Goal: Information Seeking & Learning: Learn about a topic

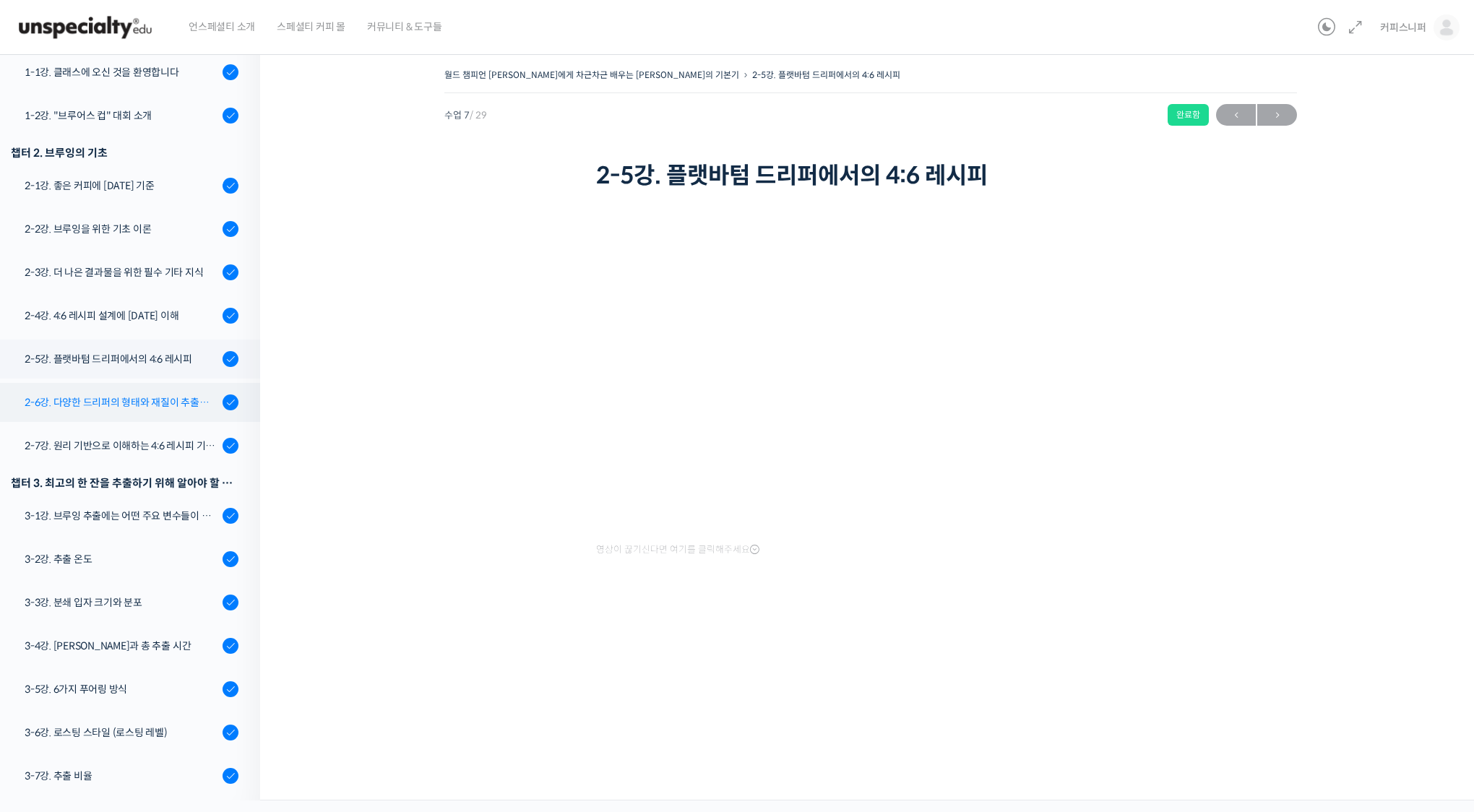
scroll to position [208, 0]
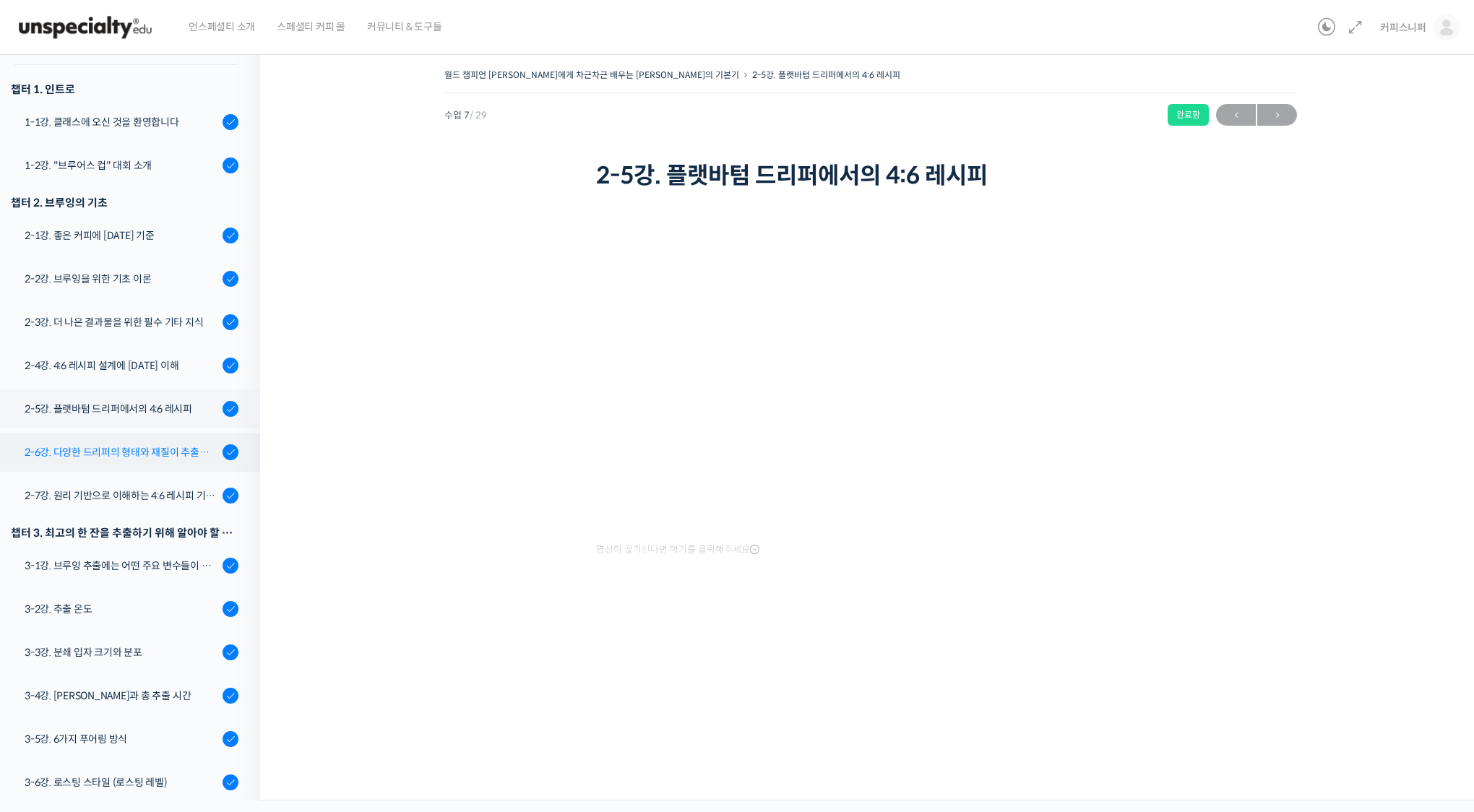
click at [164, 444] on div "2-6강. 다양한 드리퍼의 형태와 재질이 추출에 미치는 영향" at bounding box center [121, 452] width 194 height 16
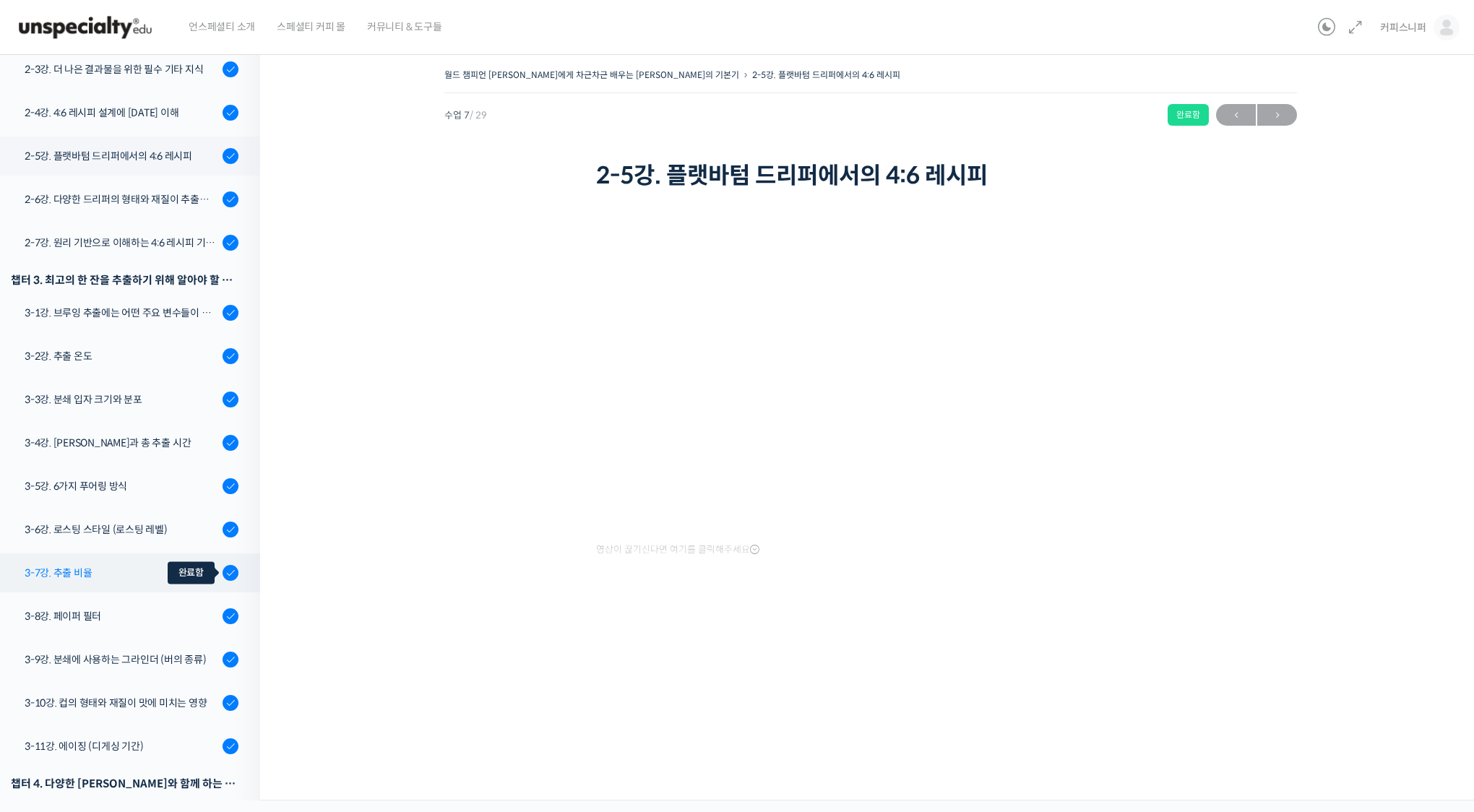
scroll to position [569, 0]
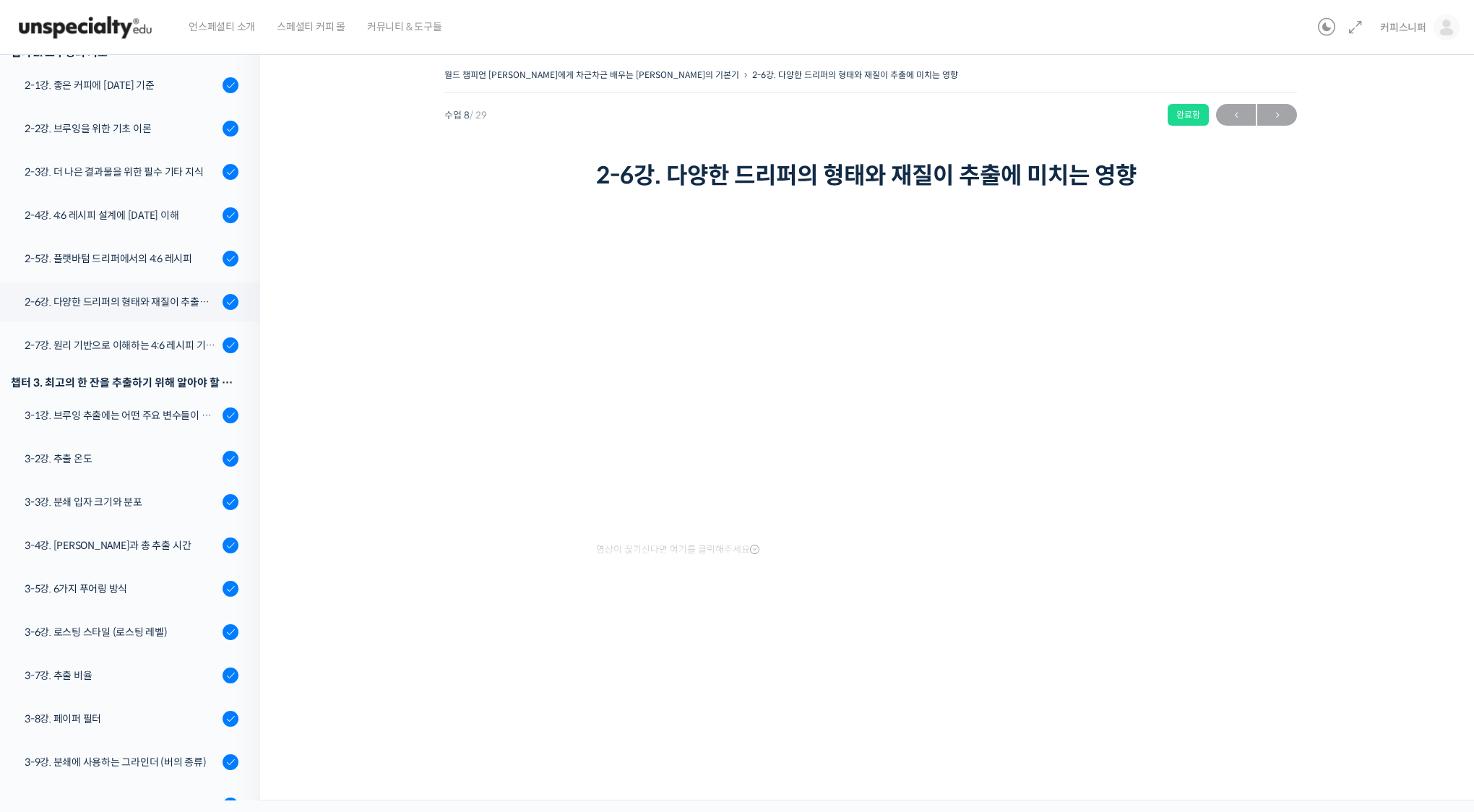
scroll to position [323, 0]
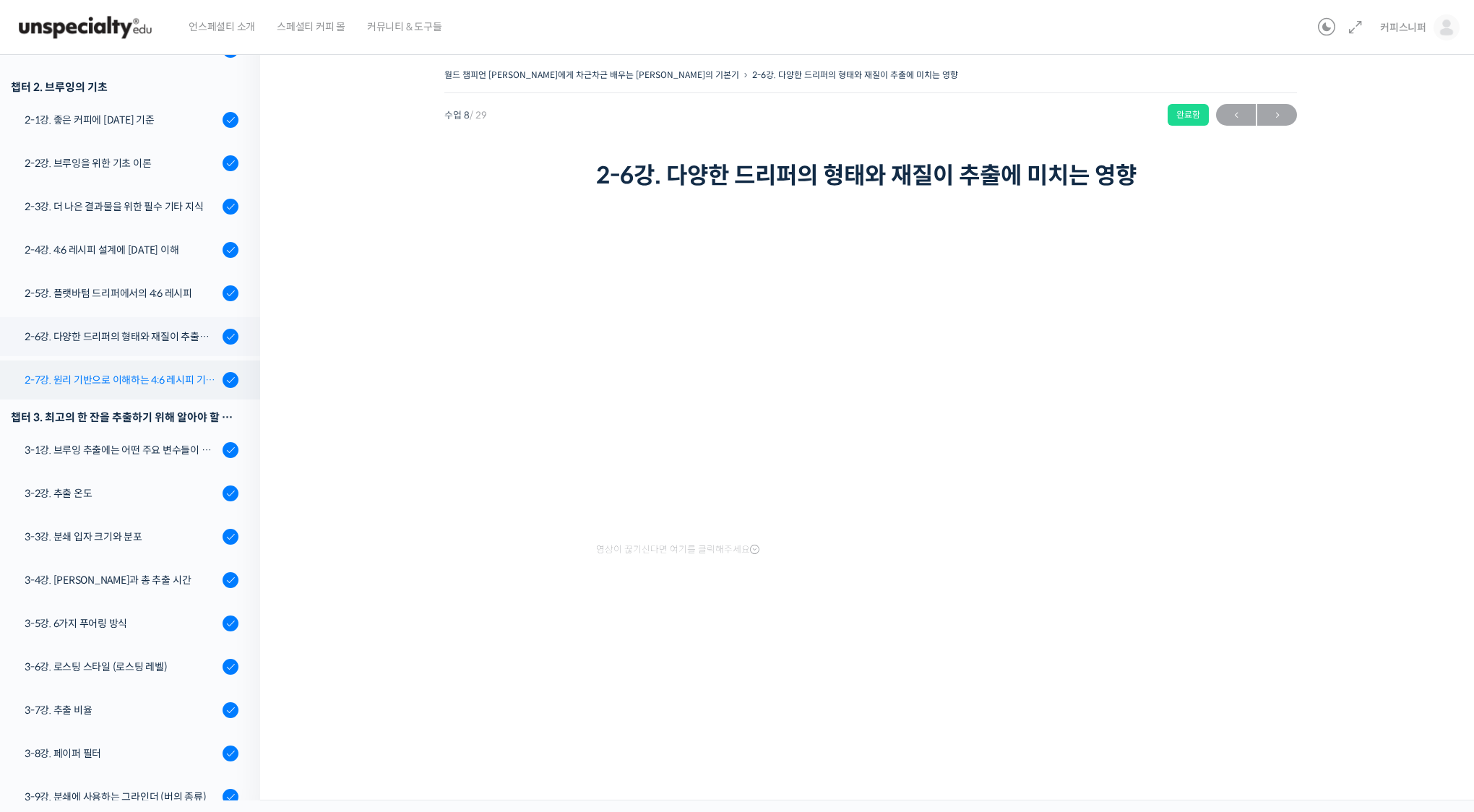
click at [99, 372] on div "2-7강. 원리 기반으로 이해하는 4:6 레시피 기본 버전" at bounding box center [121, 380] width 194 height 16
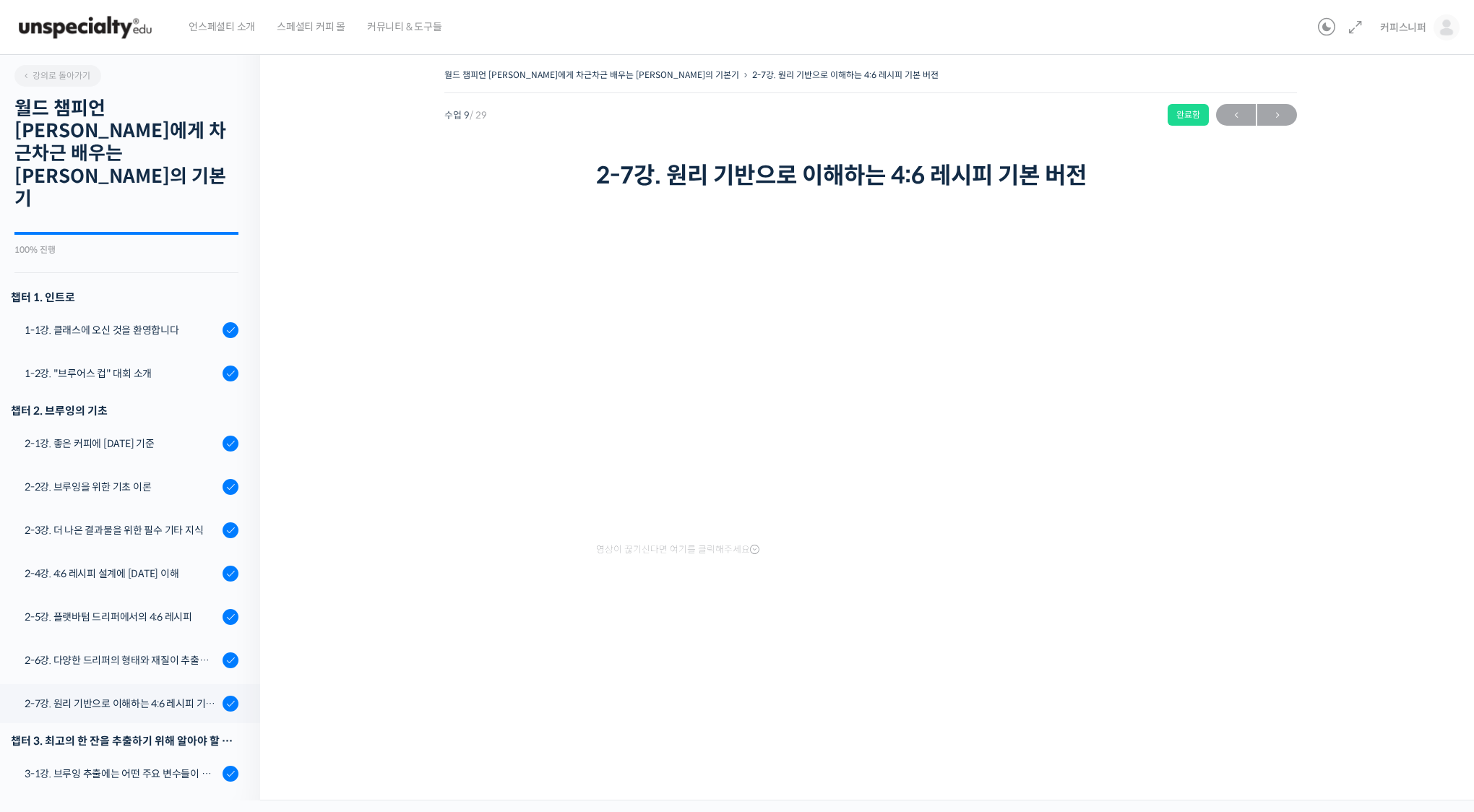
scroll to position [584, 0]
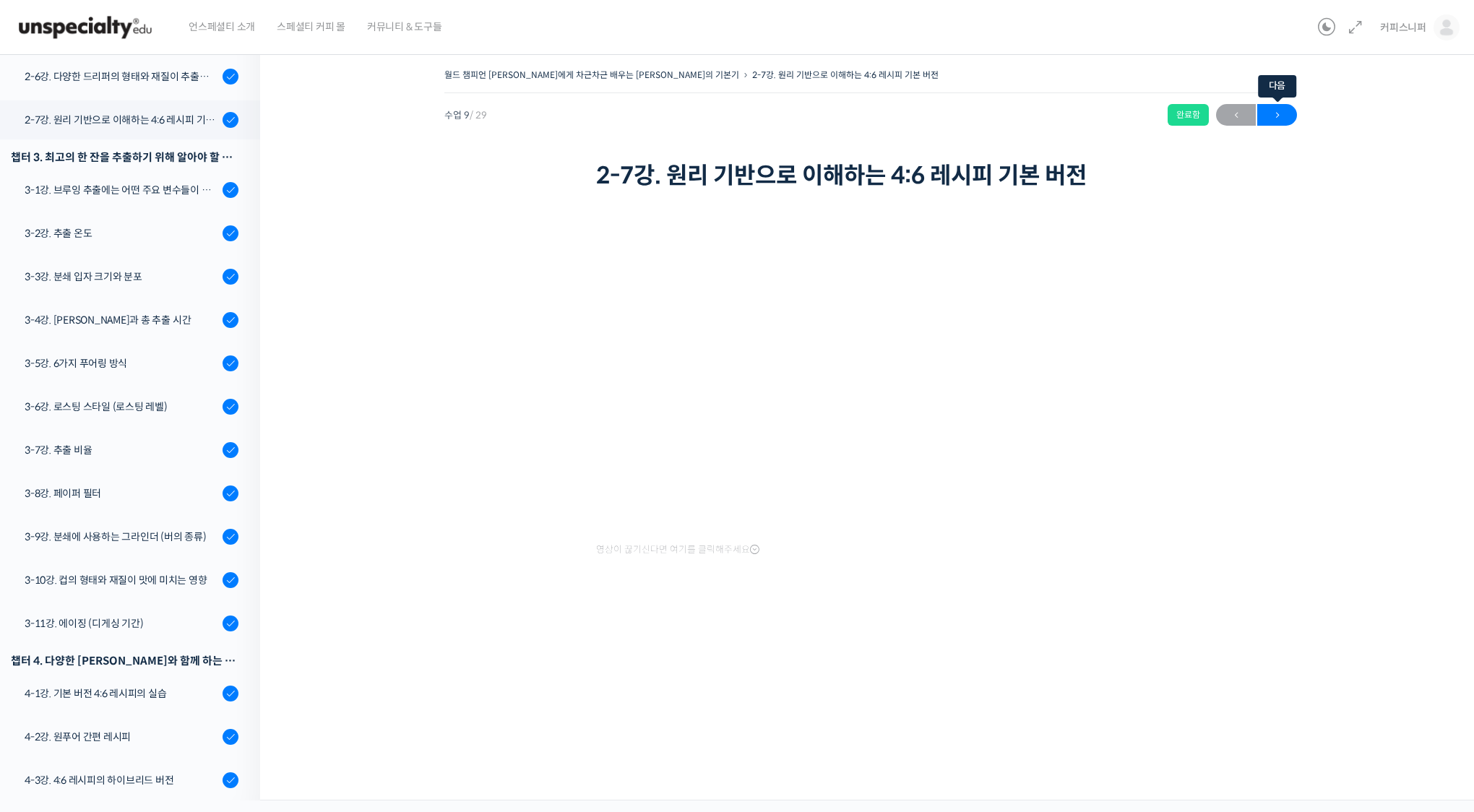
click at [1281, 118] on span "→" at bounding box center [1277, 115] width 39 height 20
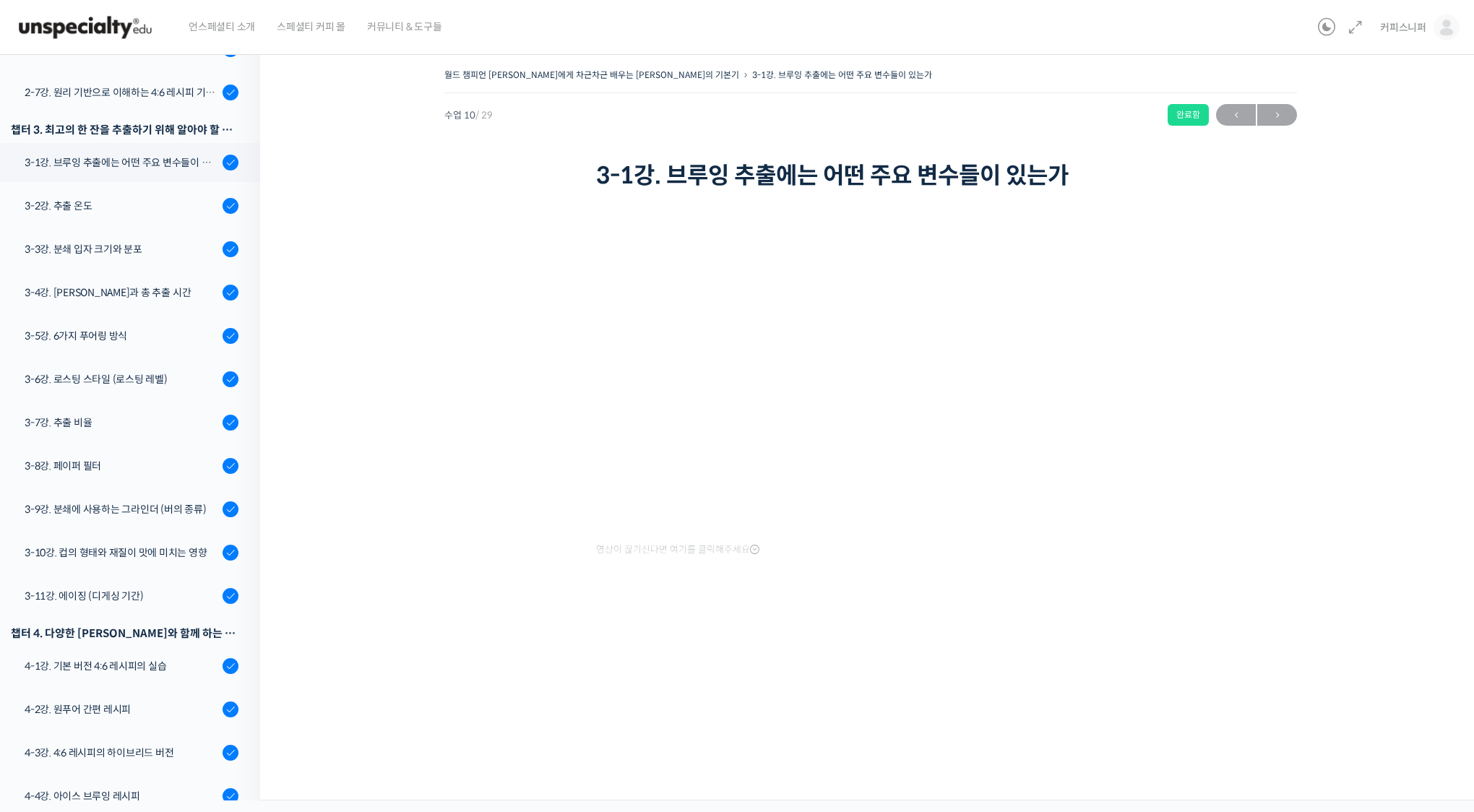
scroll to position [627, 0]
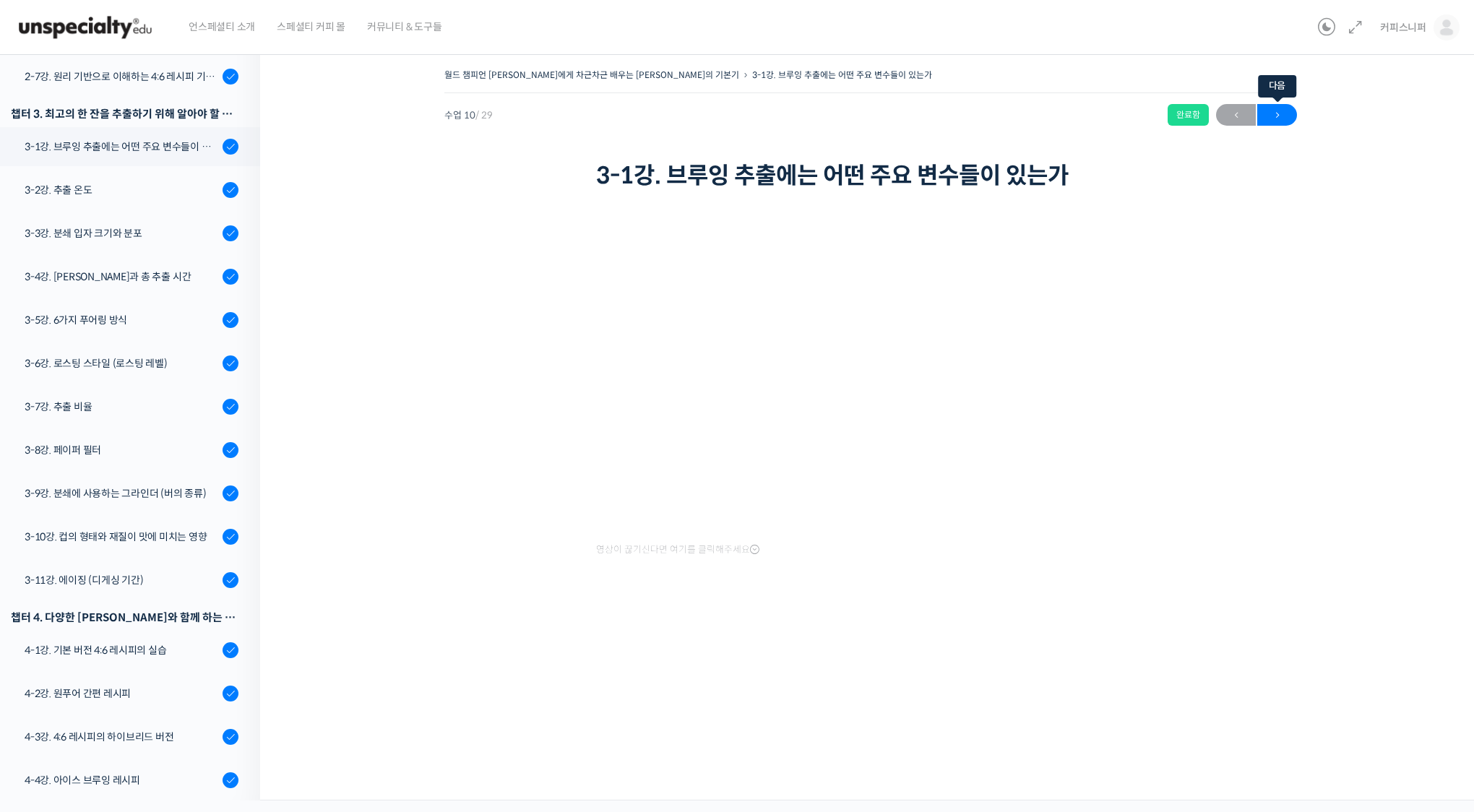
click at [1272, 111] on span "→" at bounding box center [1277, 115] width 39 height 20
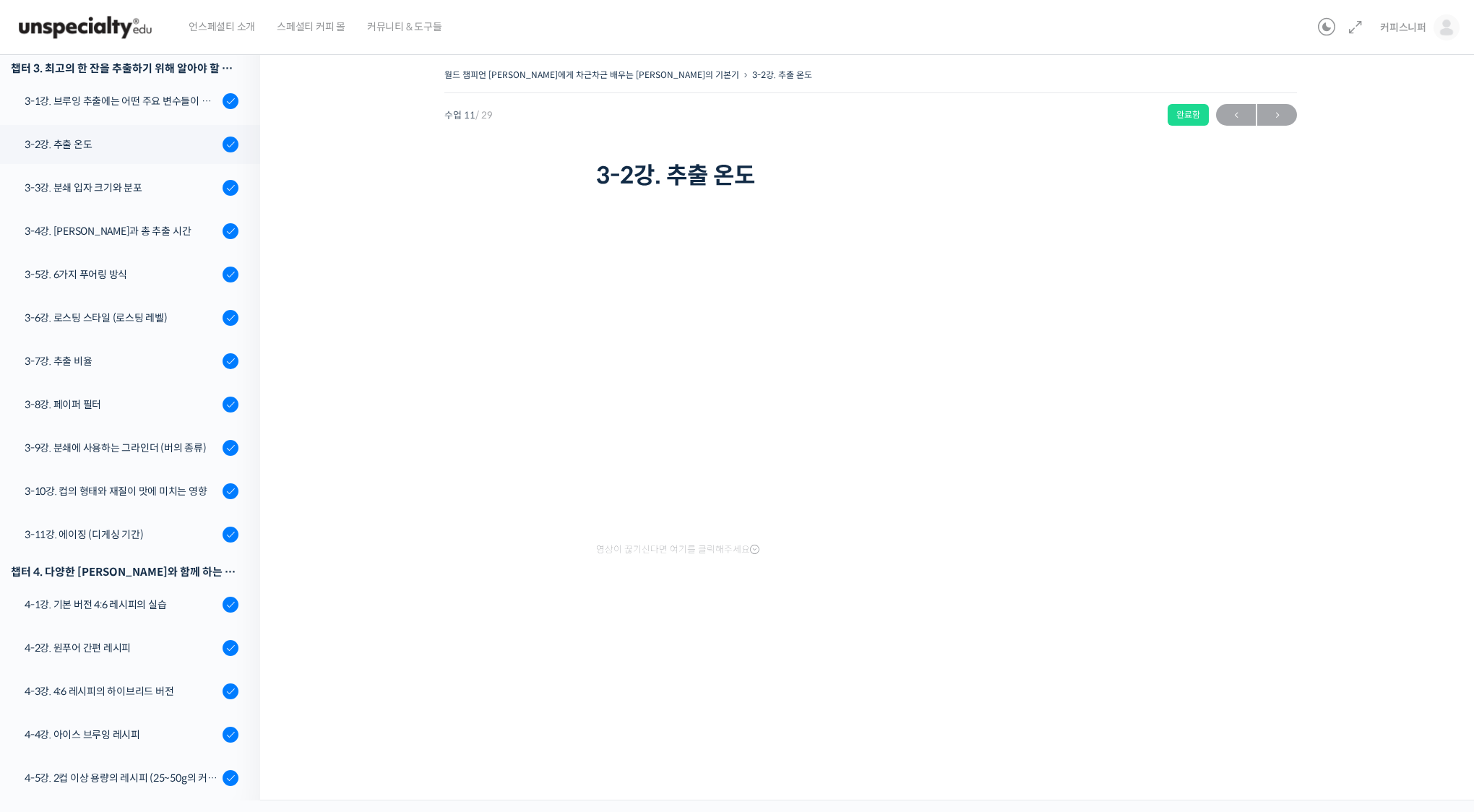
scroll to position [624, 0]
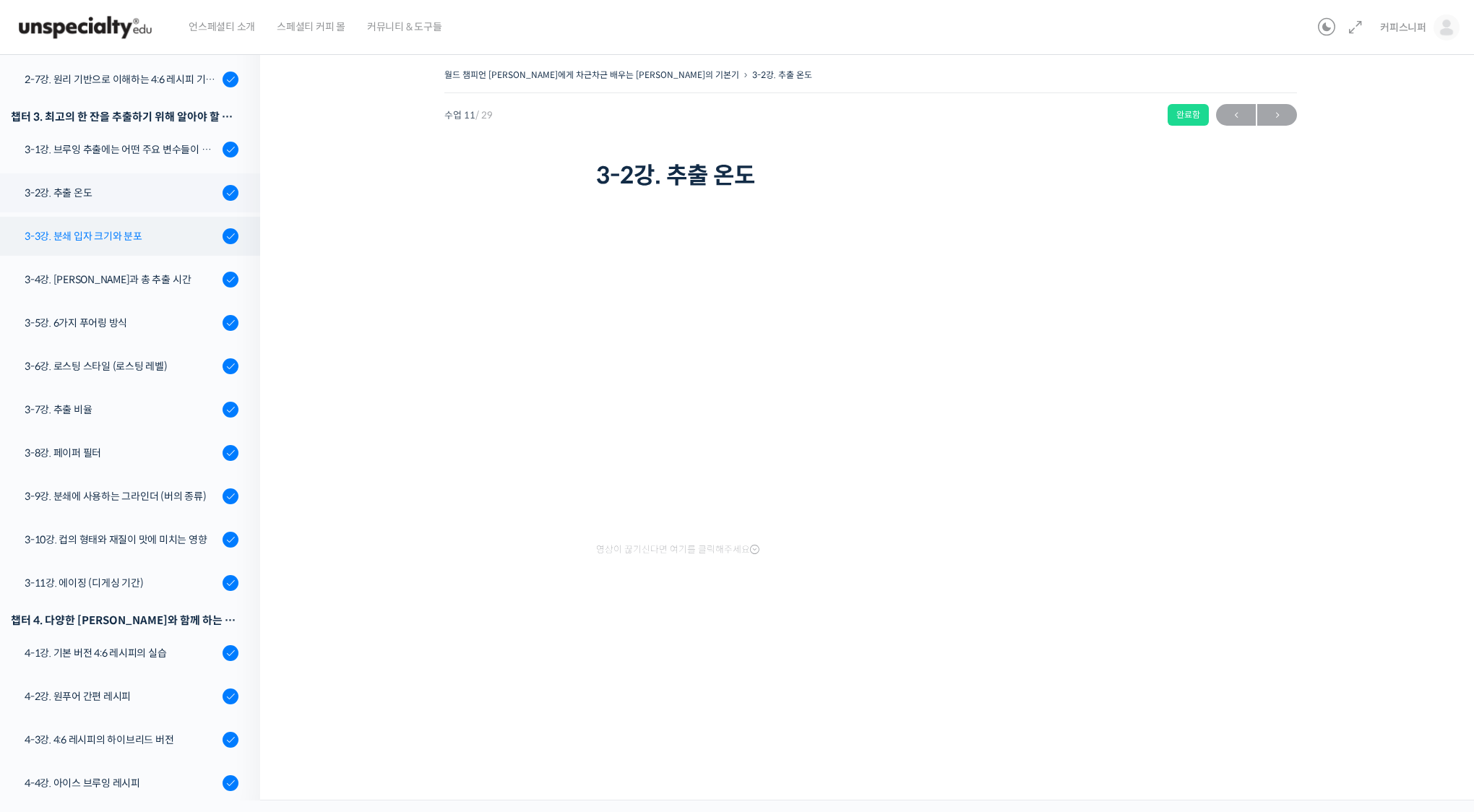
click at [124, 229] on div "3-3강. 분쇄 입자 크기와 분포" at bounding box center [121, 236] width 194 height 16
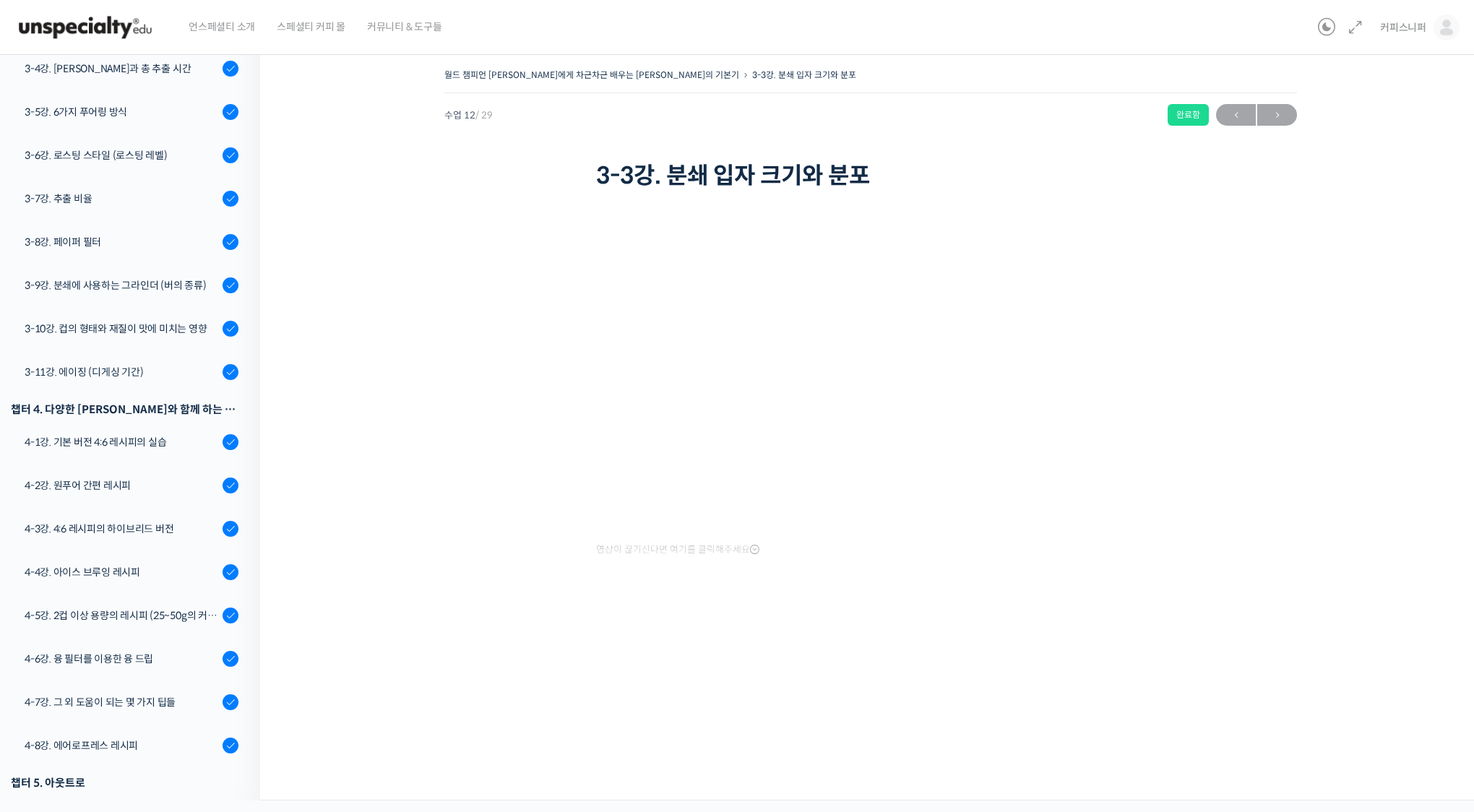
scroll to position [723, 0]
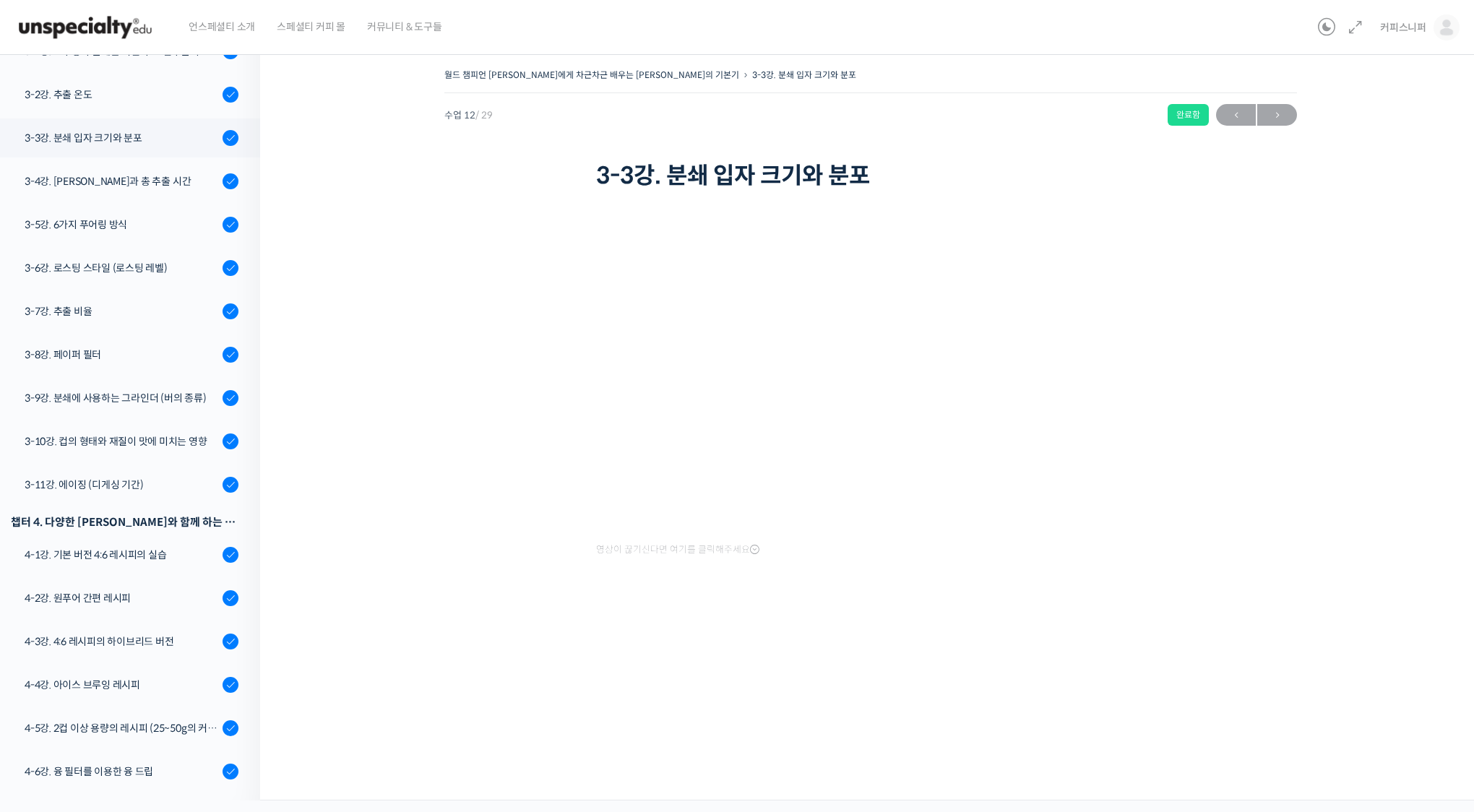
click at [1466, 477] on div "월드 챔피언 테츠 카스야에게 차근차근 배우는 브루잉의 기본기 3-3강. 분쇄 입자 크기와 분포 완료함 수업 12 / 29 완료함 2026년 0…" at bounding box center [870, 422] width 1222 height 758
click at [1275, 118] on span "→" at bounding box center [1277, 115] width 39 height 20
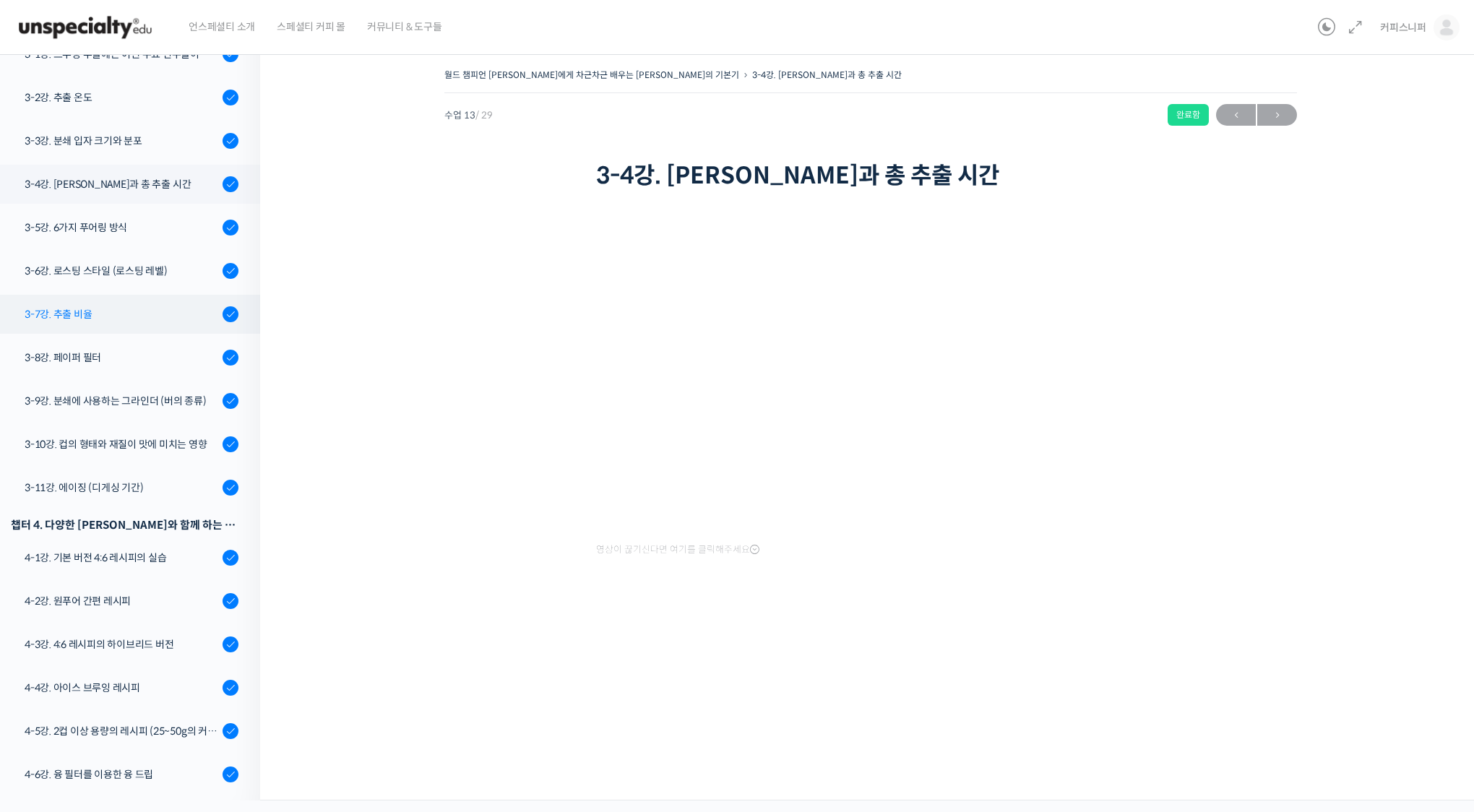
scroll to position [691, 0]
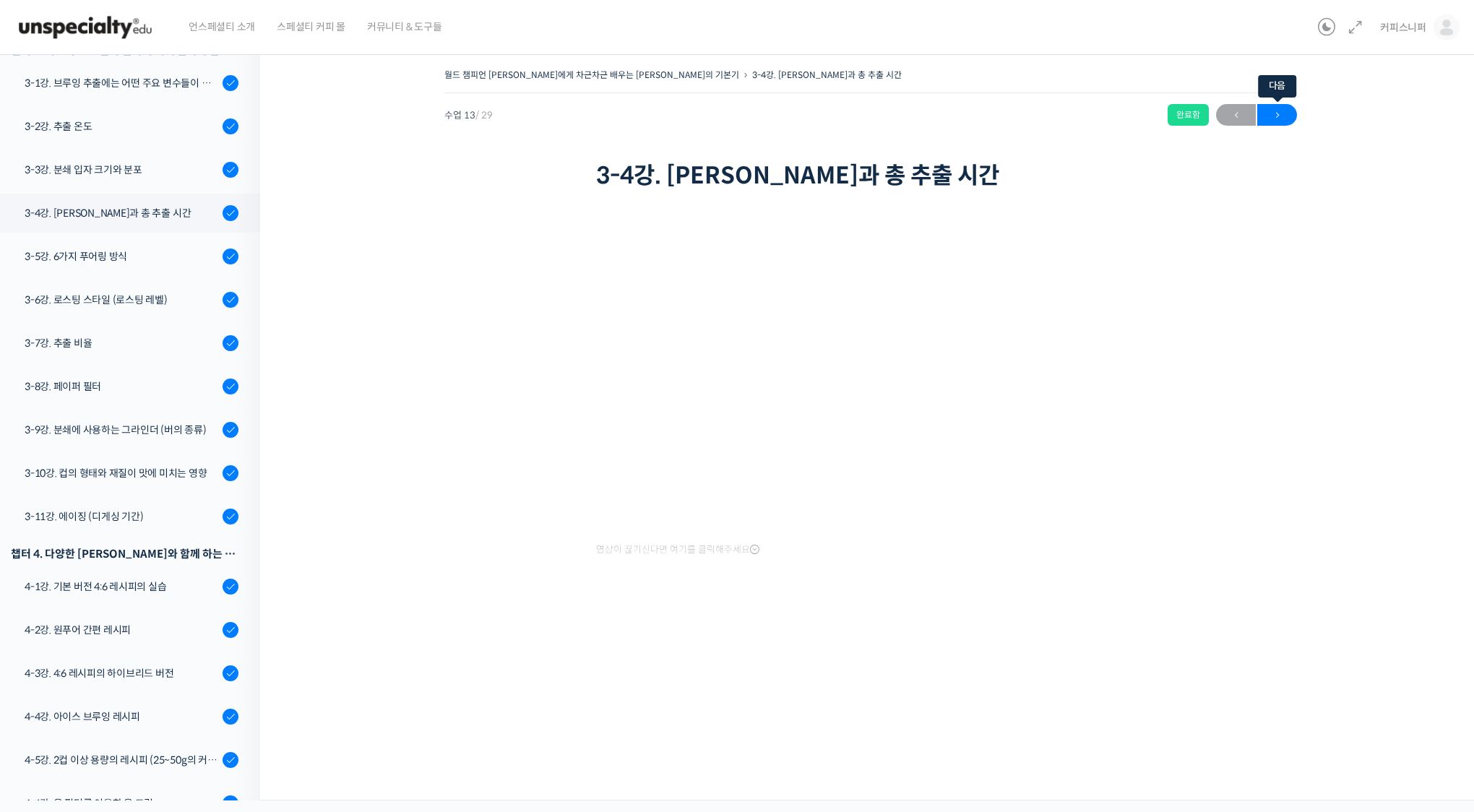
click at [1269, 108] on span "→" at bounding box center [1277, 115] width 39 height 20
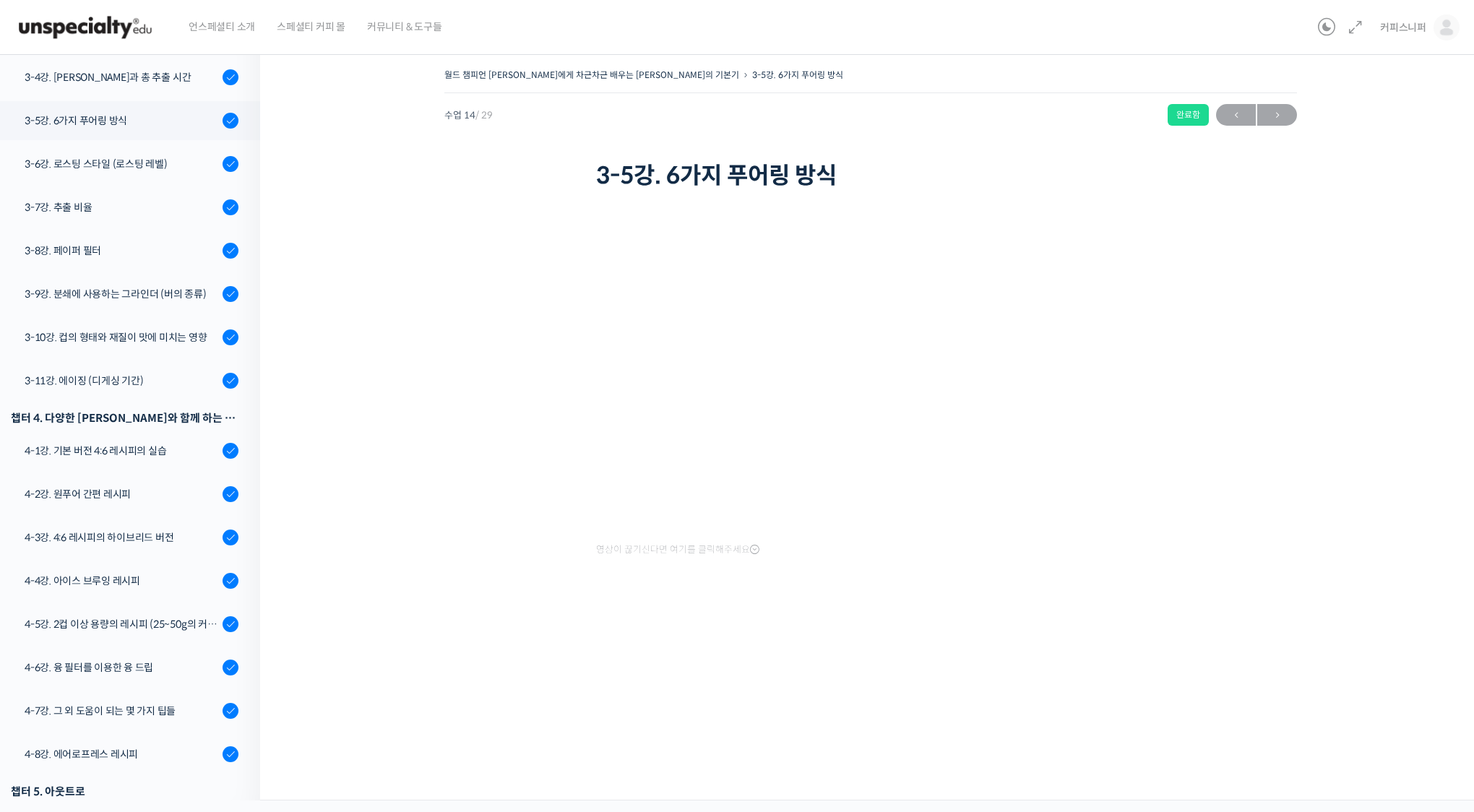
scroll to position [723, 0]
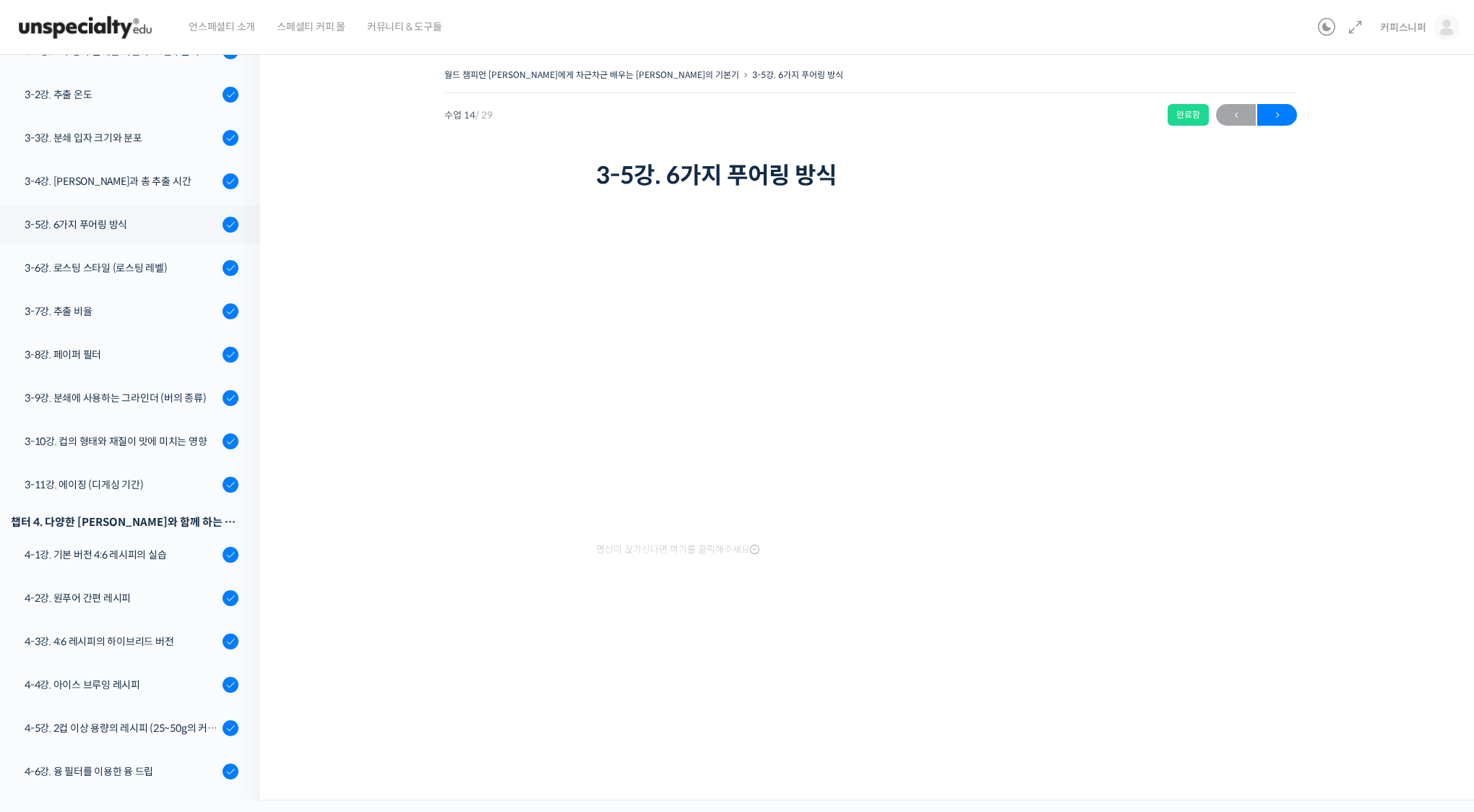
click at [1279, 125] on link "다음 →" at bounding box center [1277, 114] width 39 height 22
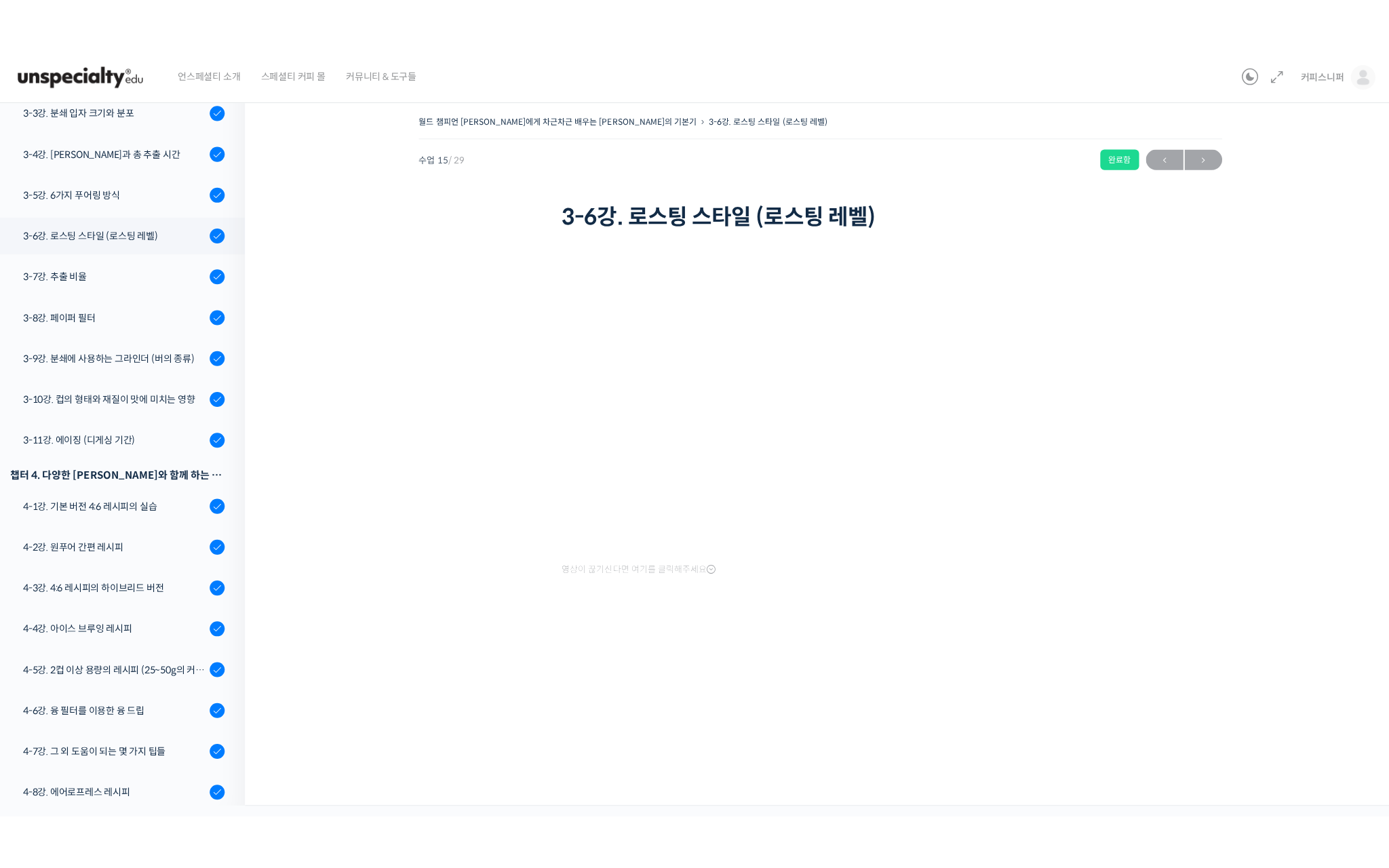
scroll to position [784, 0]
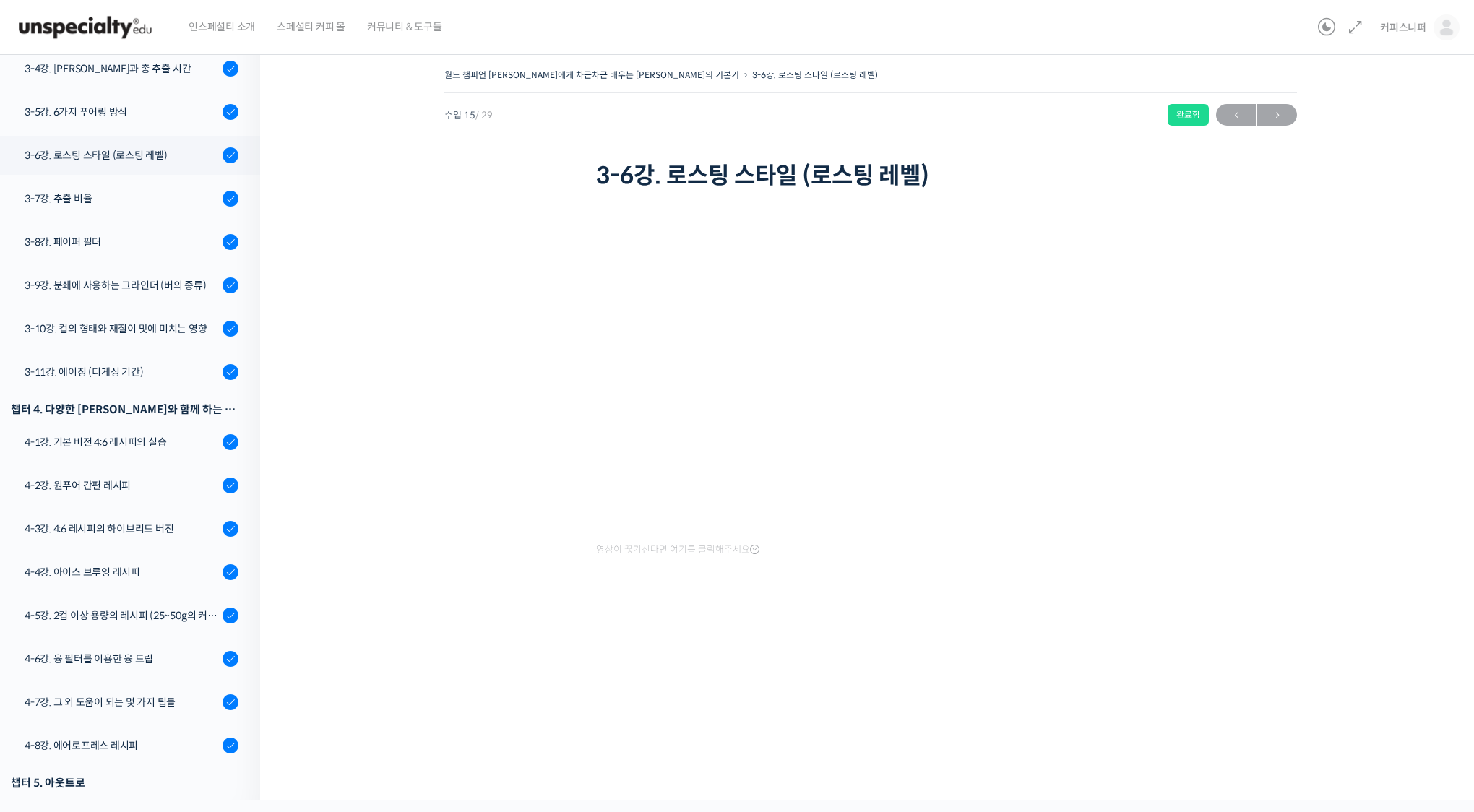
click at [1153, 569] on div "월드 챔피언 테츠 카스야에게 차근차근 배우는 브루잉의 기본기 3-6강. 로스팅 스타일 (로스팅 레벨) 완료함 수업 15 / 29 완료함 202…" at bounding box center [871, 345] width 1077 height 562
click at [1153, 568] on div "월드 챔피언 테츠 카스야에게 차근차근 배우는 브루잉의 기본기 3-6강. 로스팅 스타일 (로스팅 레벨) 완료함 수업 15 / 29 완료함 202…" at bounding box center [871, 345] width 1077 height 562
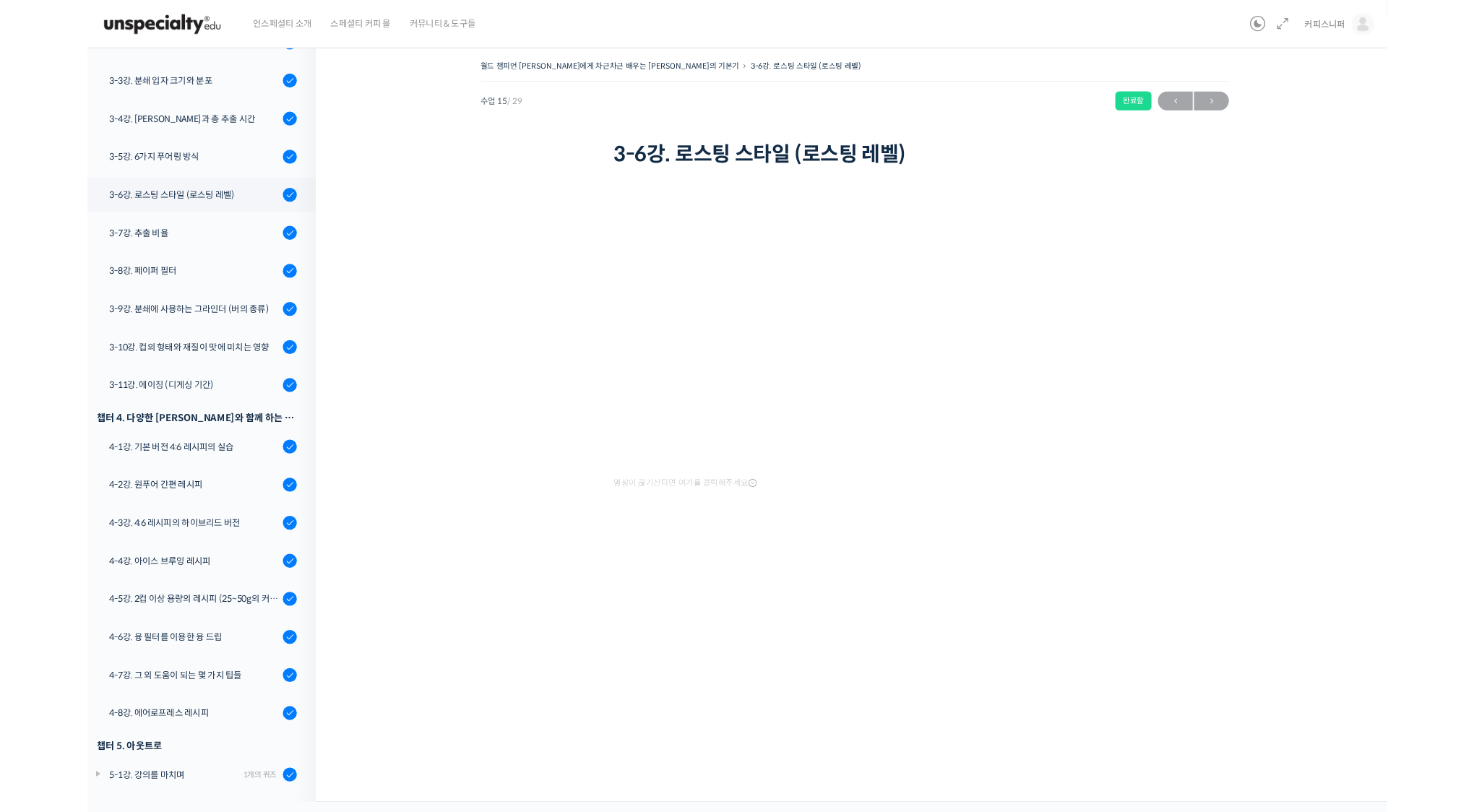
scroll to position [723, 0]
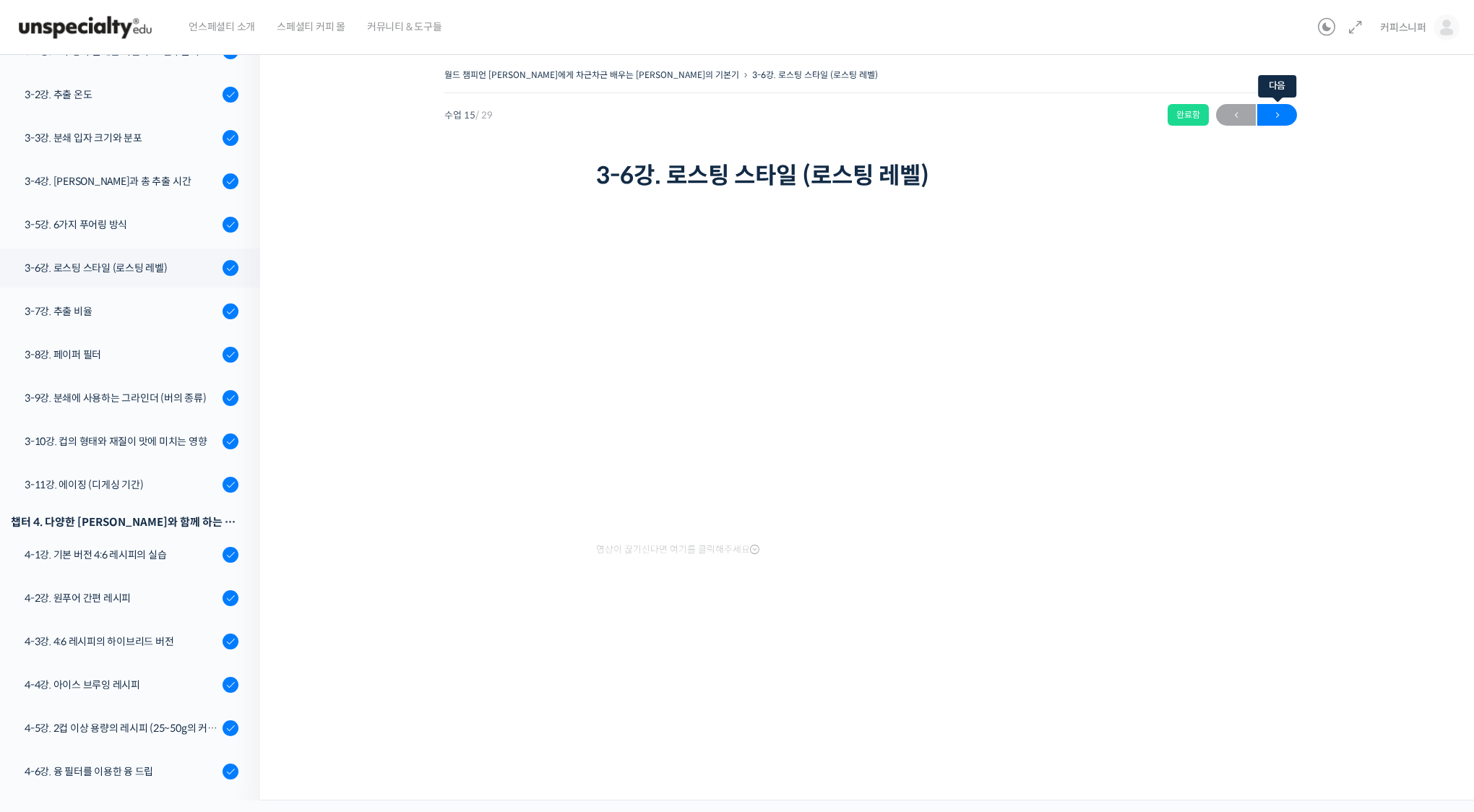
click at [1282, 114] on span "→" at bounding box center [1277, 115] width 39 height 20
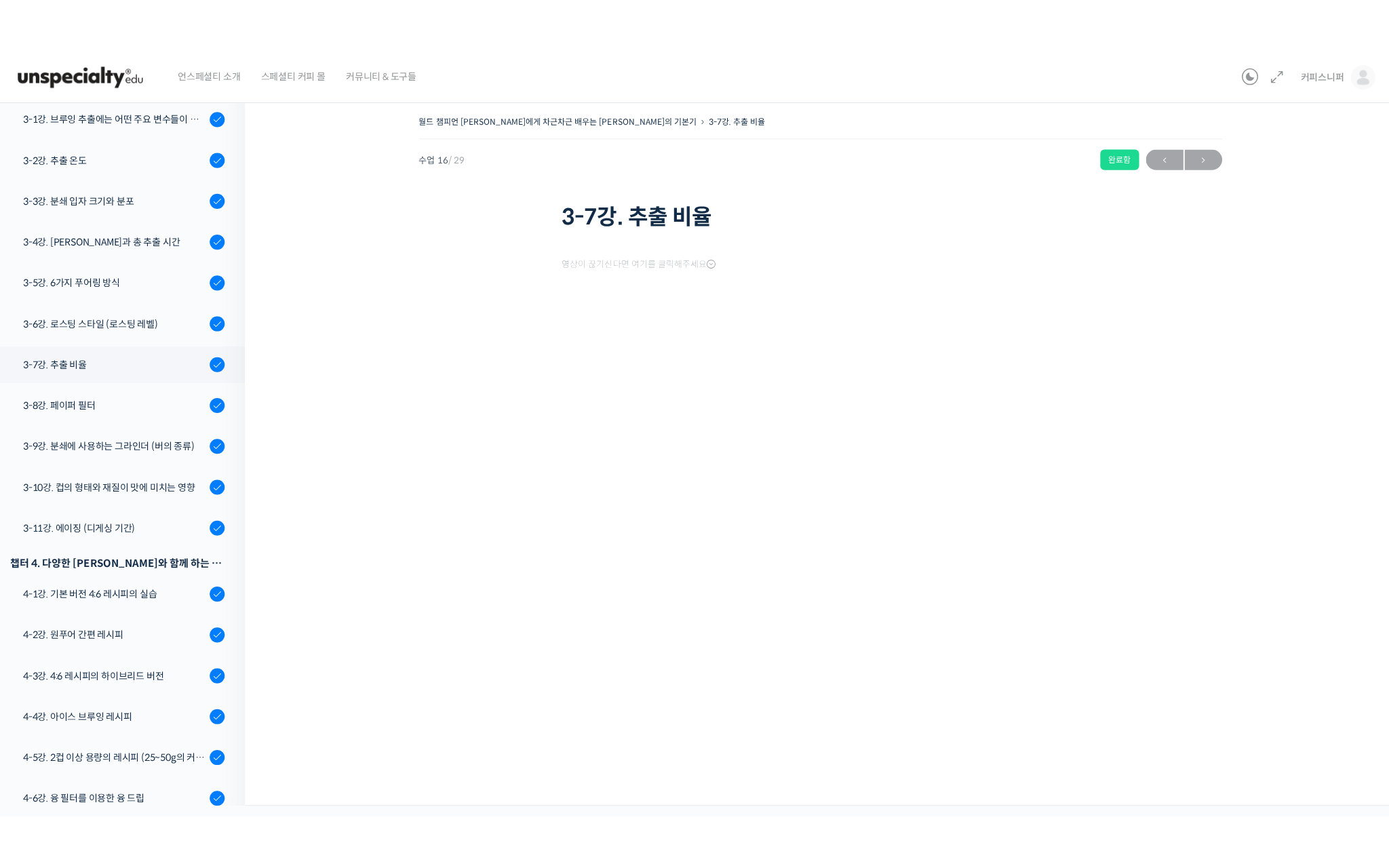
scroll to position [784, 0]
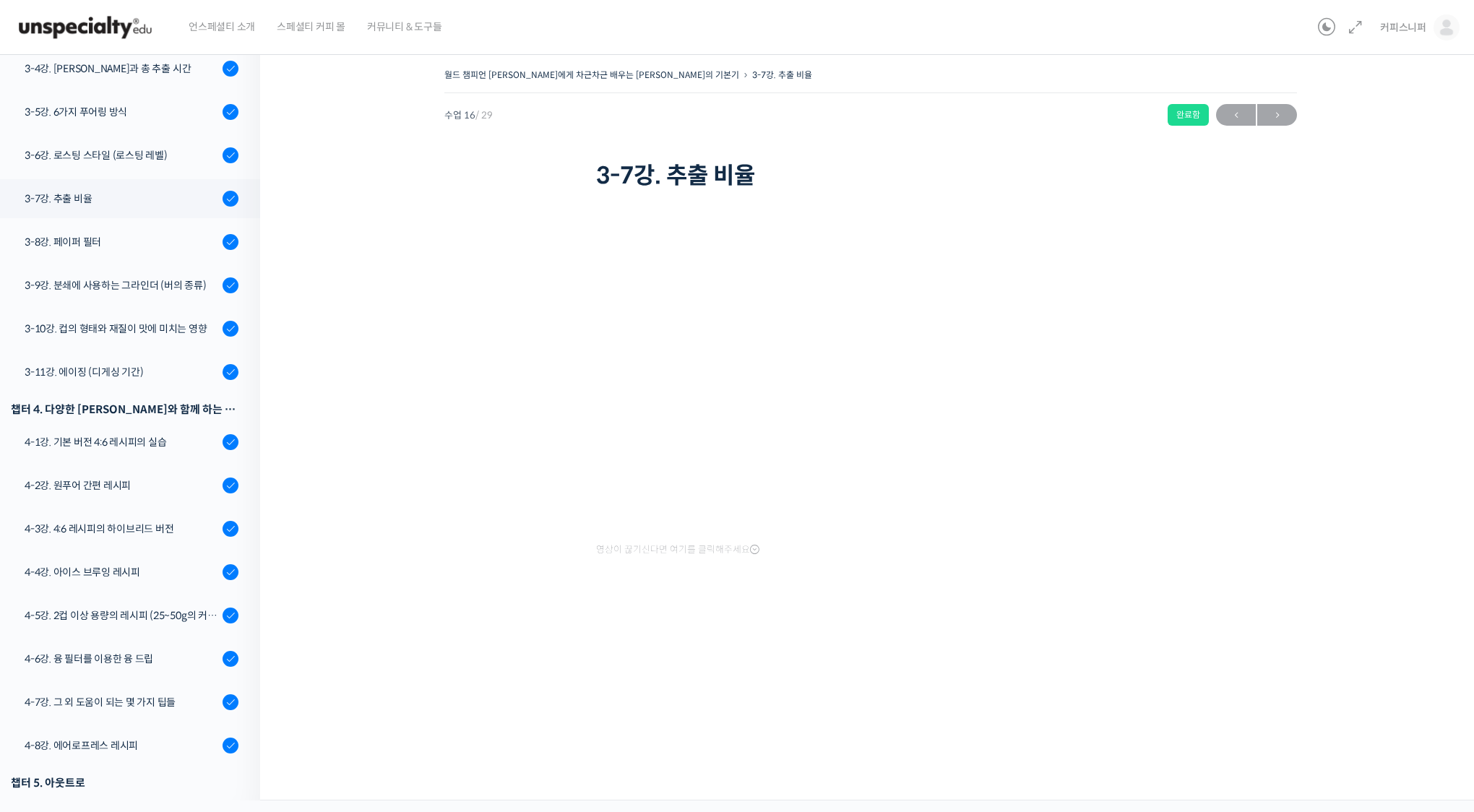
drag, startPoint x: 422, startPoint y: 361, endPoint x: 597, endPoint y: 412, distance: 182.3
click at [422, 360] on div "월드 챔피언 테츠 카스야에게 차근차근 배우는 브루잉의 기본기 3-7강. 추출 비율 완료함 수업 16 / 29 완료함 2026년 08월 26일 …" at bounding box center [871, 345] width 1077 height 562
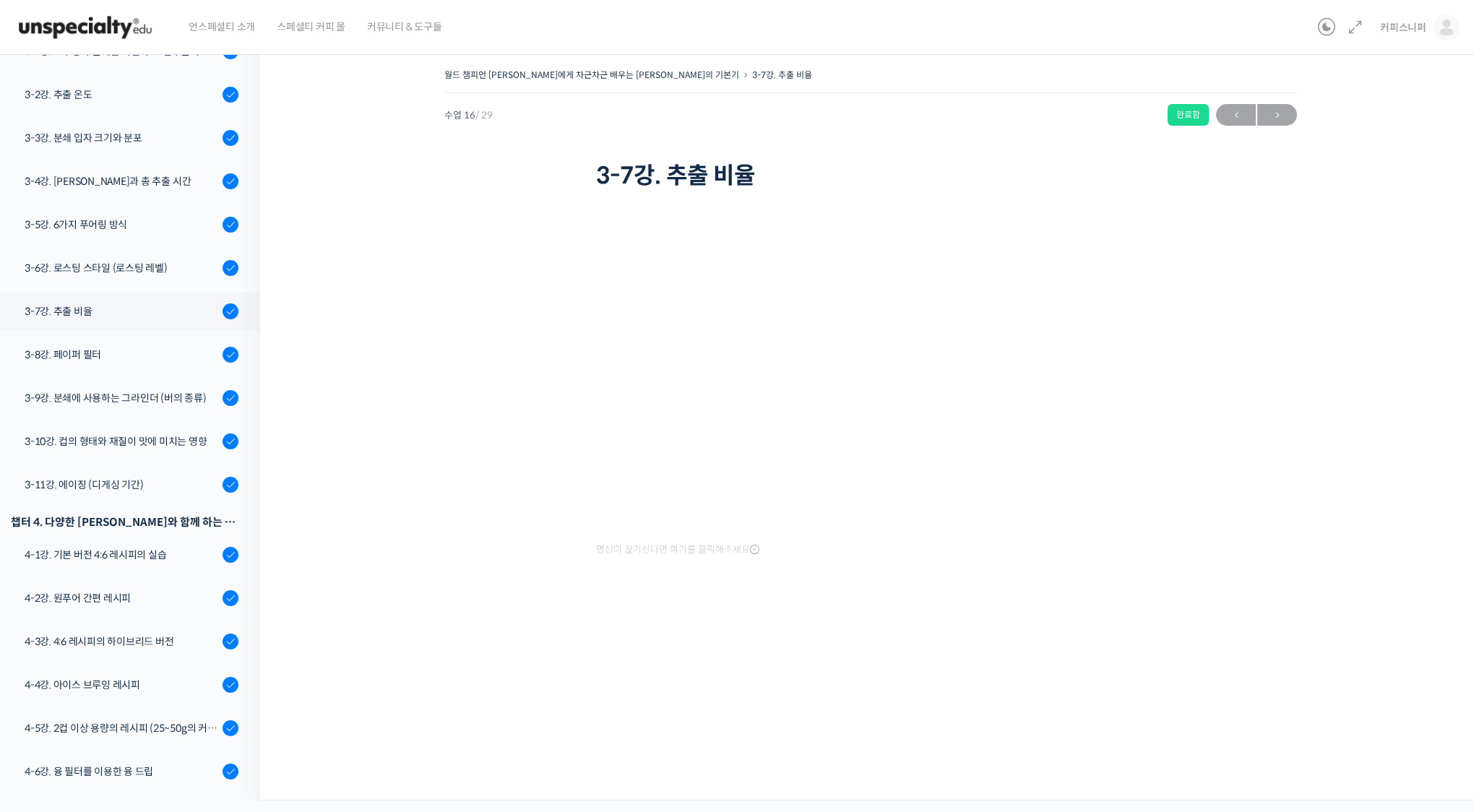
click at [453, 441] on div "월드 챔피언 테츠 카스야에게 차근차근 배우는 브루잉의 기본기 3-7강. 추출 비율 완료함 수업 16 / 29 완료함 2026년 08월 26일 …" at bounding box center [871, 345] width 1077 height 562
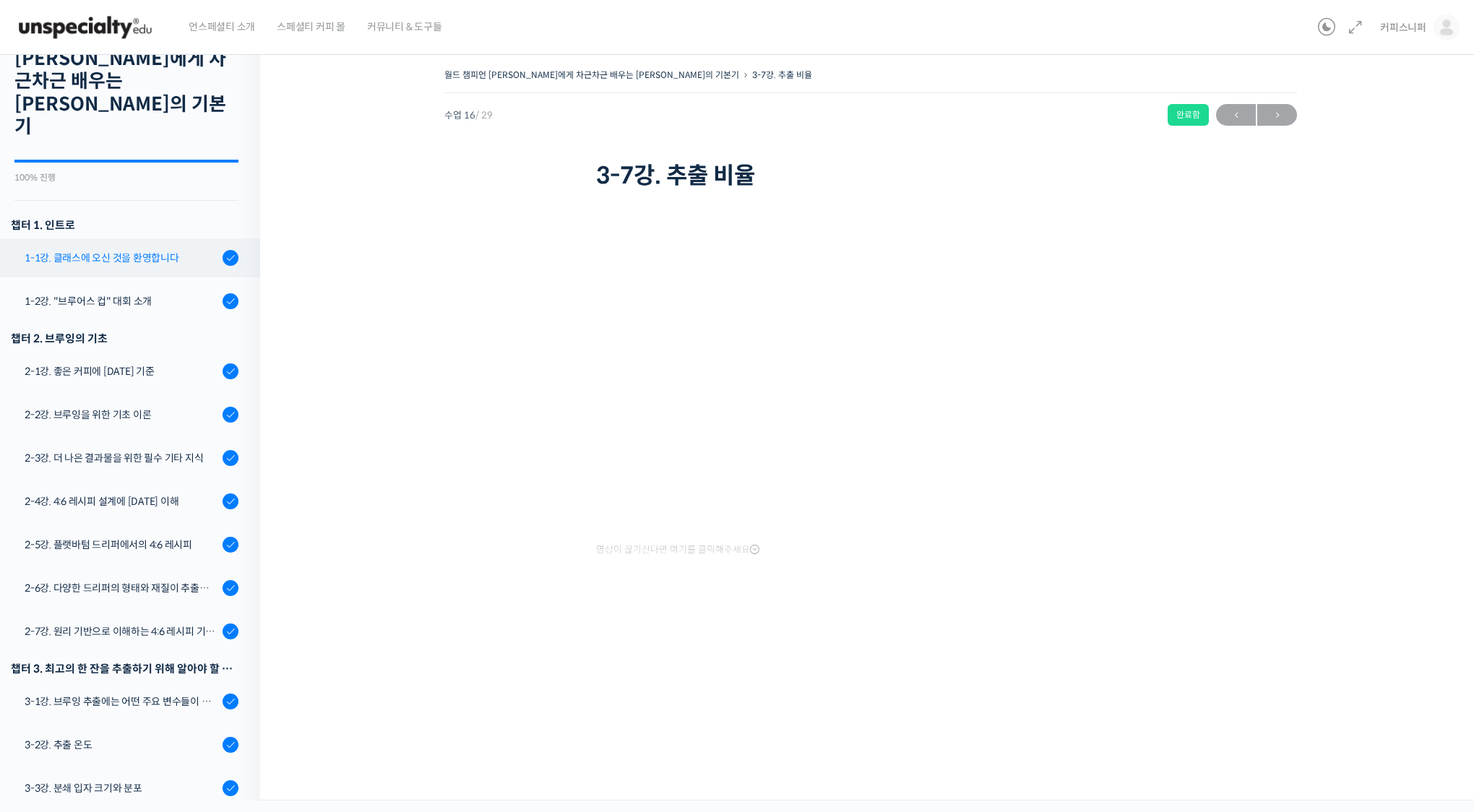
scroll to position [0, 0]
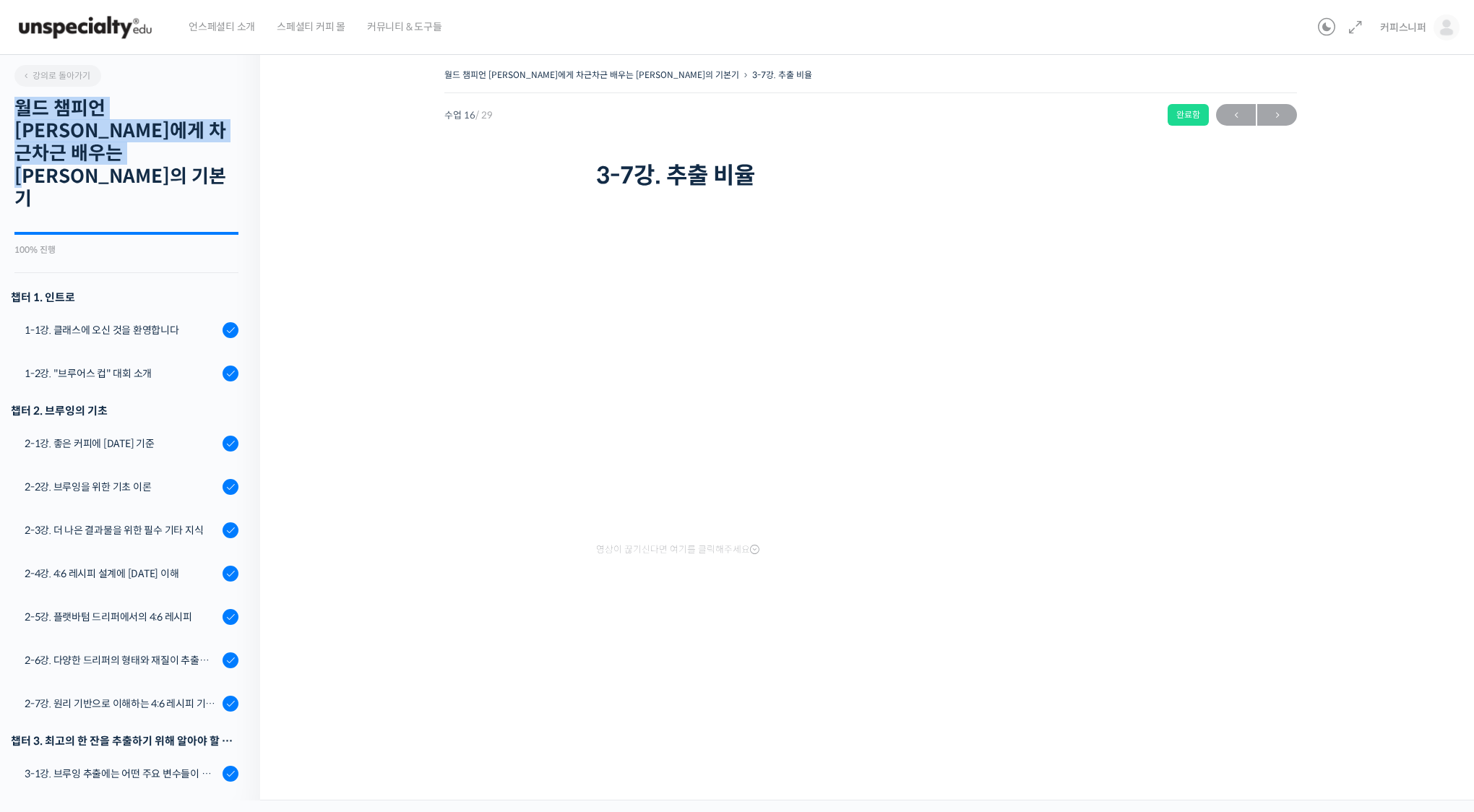
drag, startPoint x: 119, startPoint y: 156, endPoint x: 14, endPoint y: 115, distance: 112.7
click at [14, 115] on h2 "월드 챔피언 [PERSON_NAME]에게 차근차근 배우는 [PERSON_NAME]의 기본기" at bounding box center [126, 154] width 224 height 113
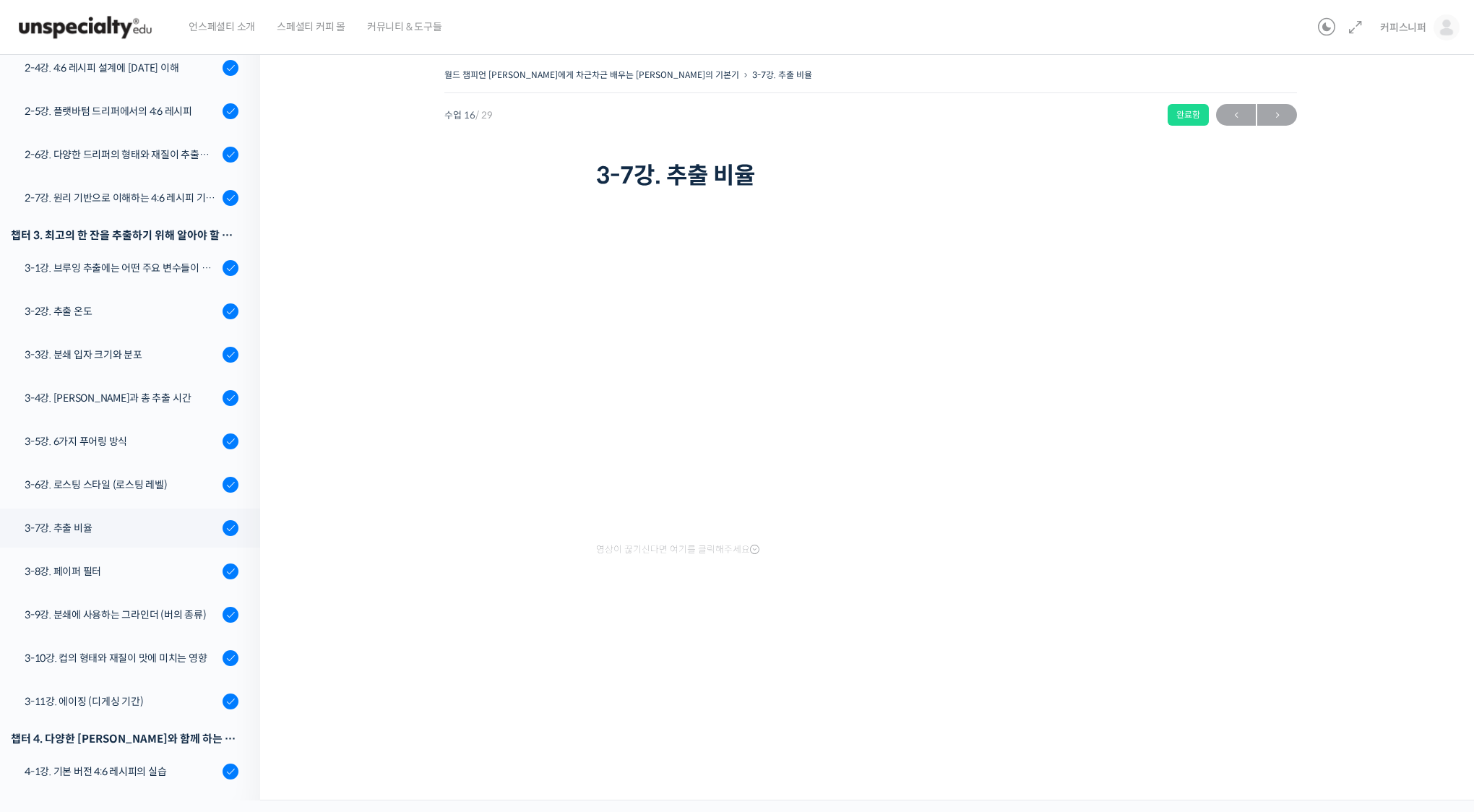
scroll to position [835, 0]
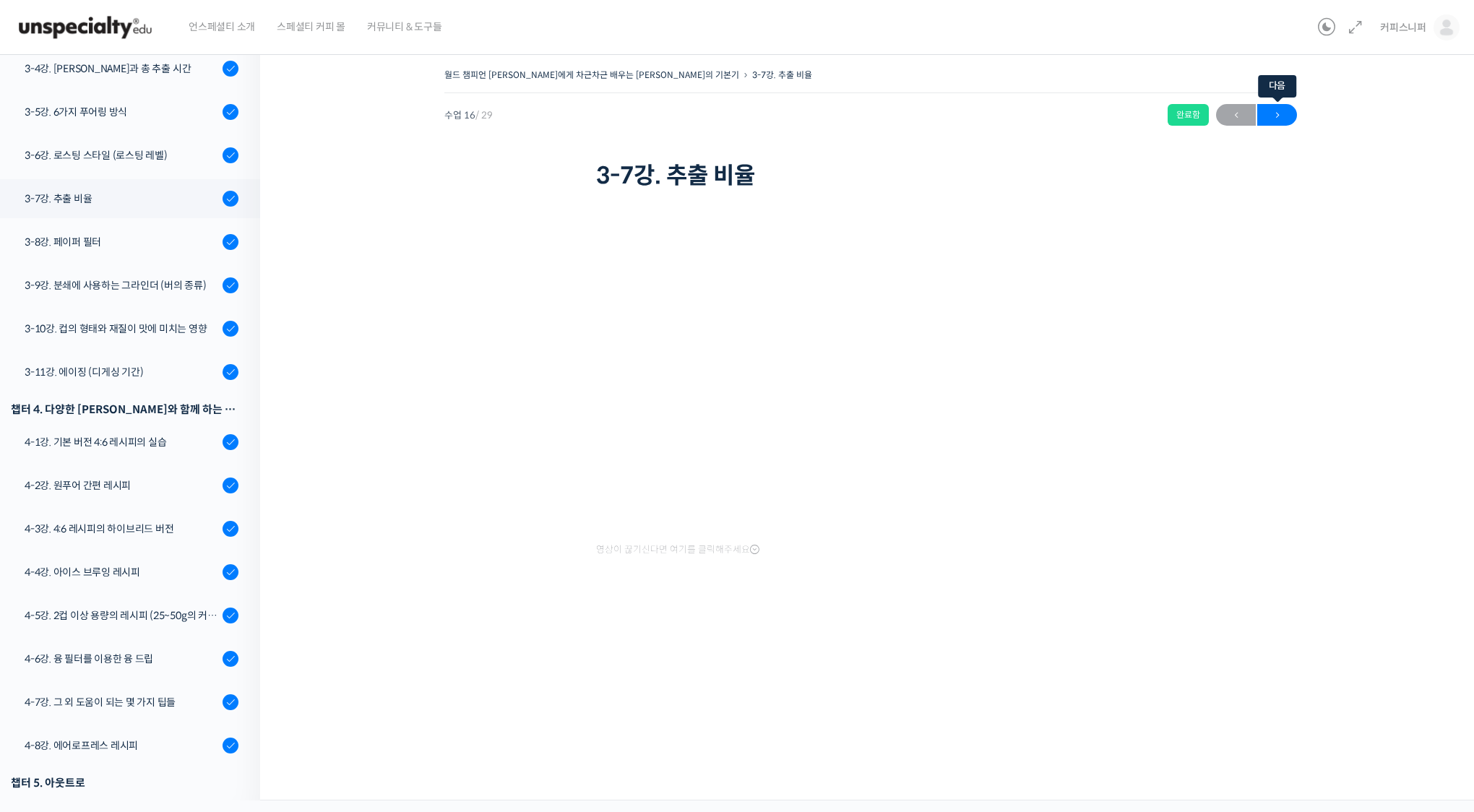
click at [1271, 108] on span "→" at bounding box center [1277, 115] width 39 height 20
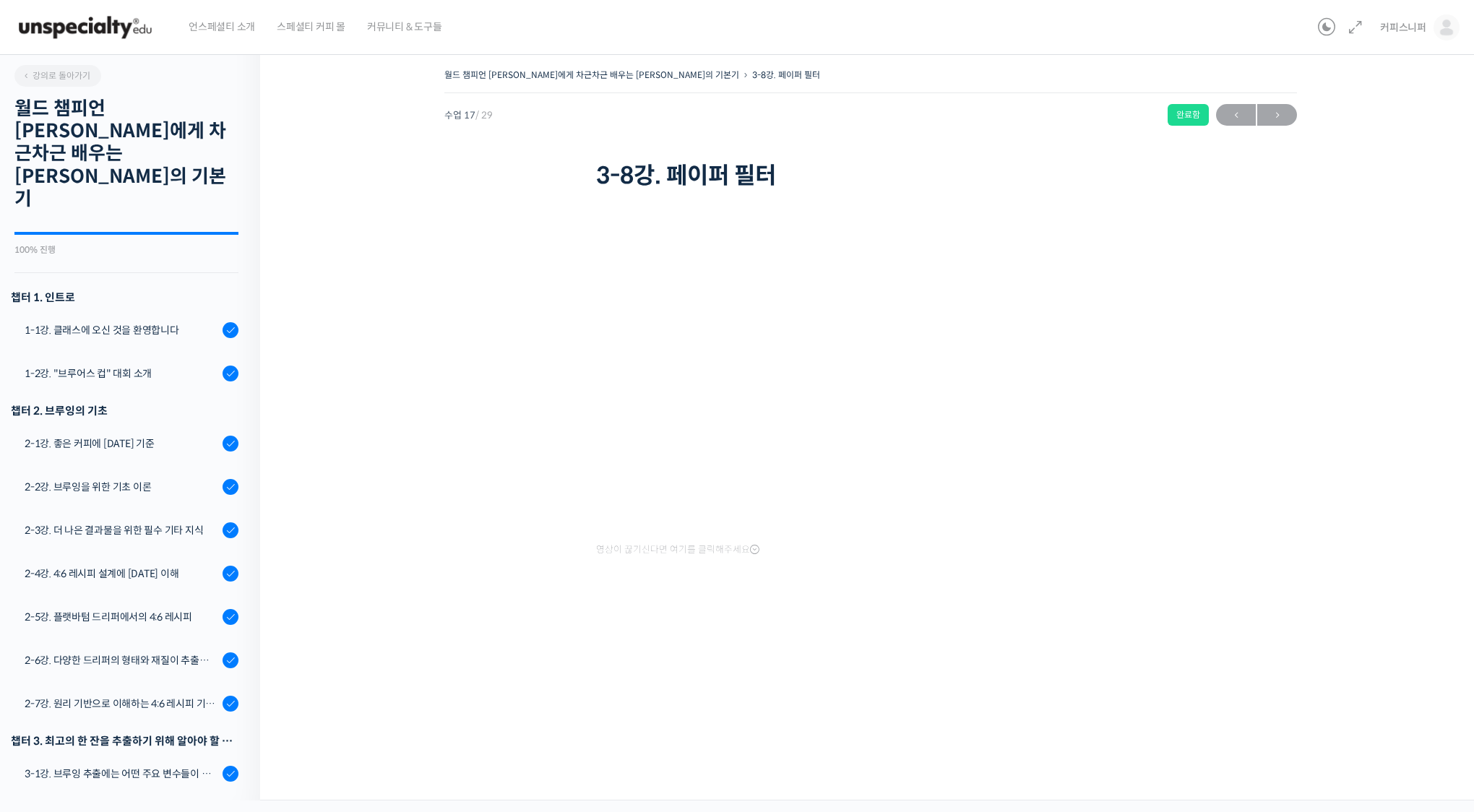
scroll to position [835, 0]
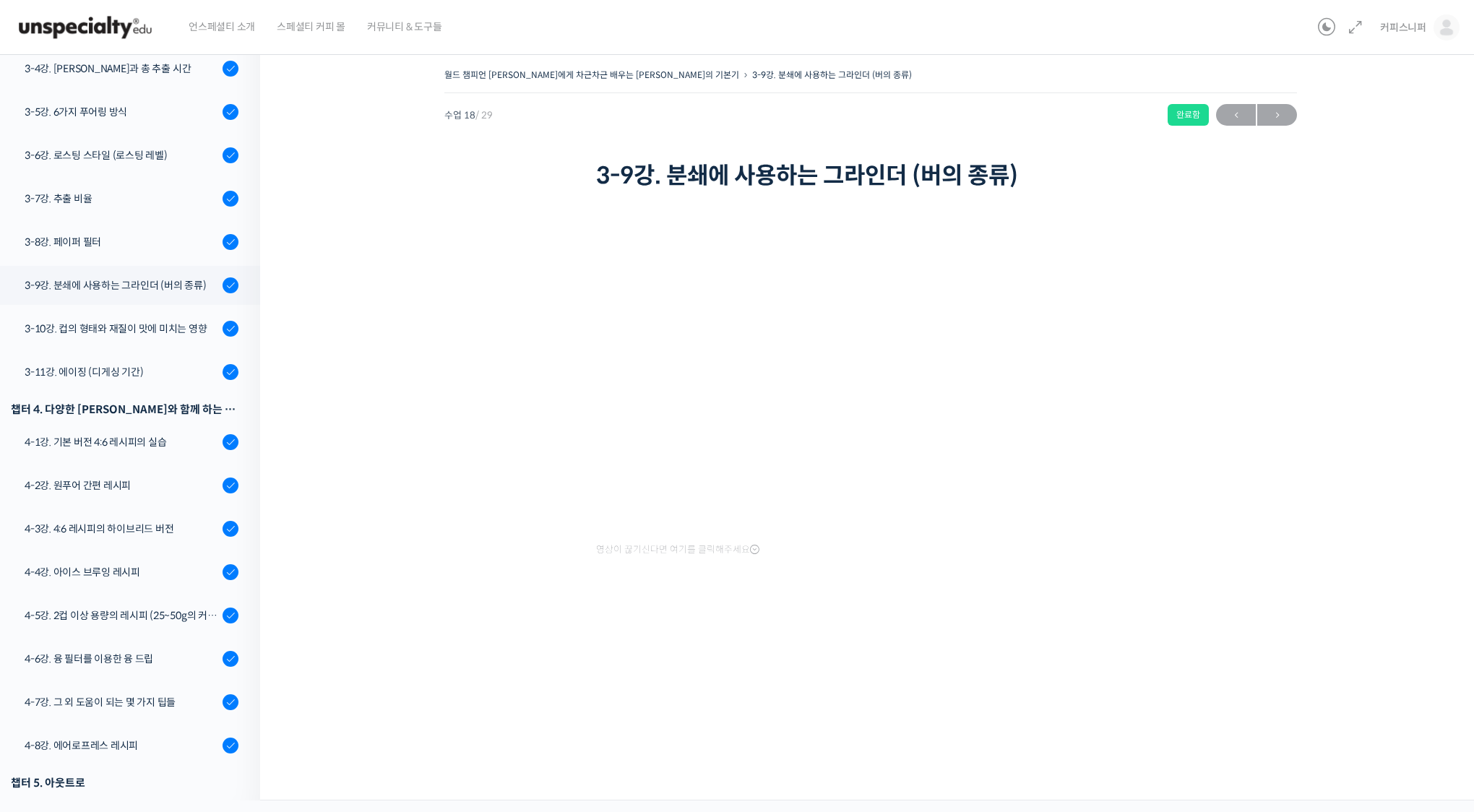
click at [1238, 462] on div "월드 챔피언 [PERSON_NAME]에게 차근차근 배우는 [PERSON_NAME]의 기본기 3-9강. 분쇄에 사용하는 그라인더 (버의 종류) …" at bounding box center [871, 345] width 1077 height 562
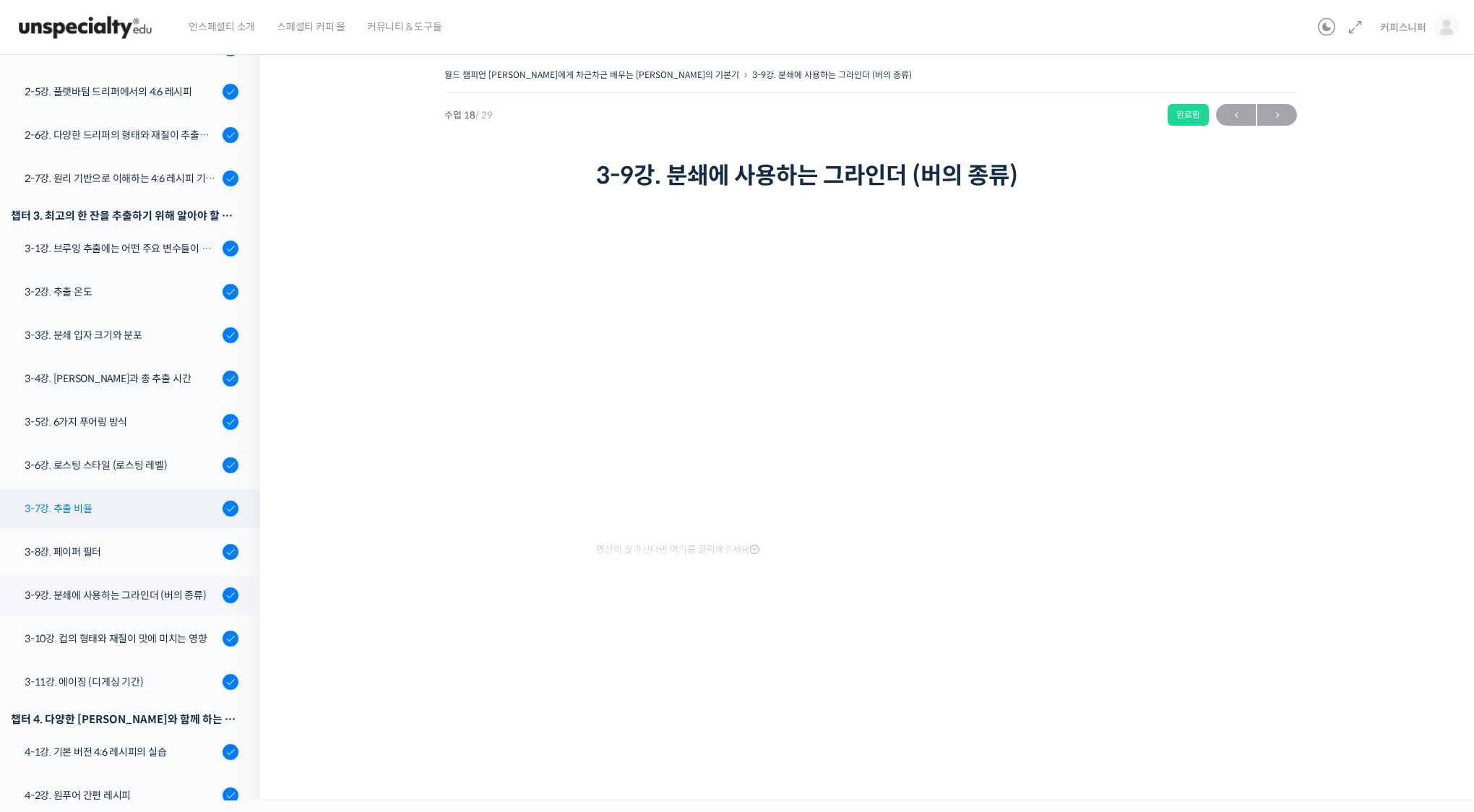
scroll to position [474, 0]
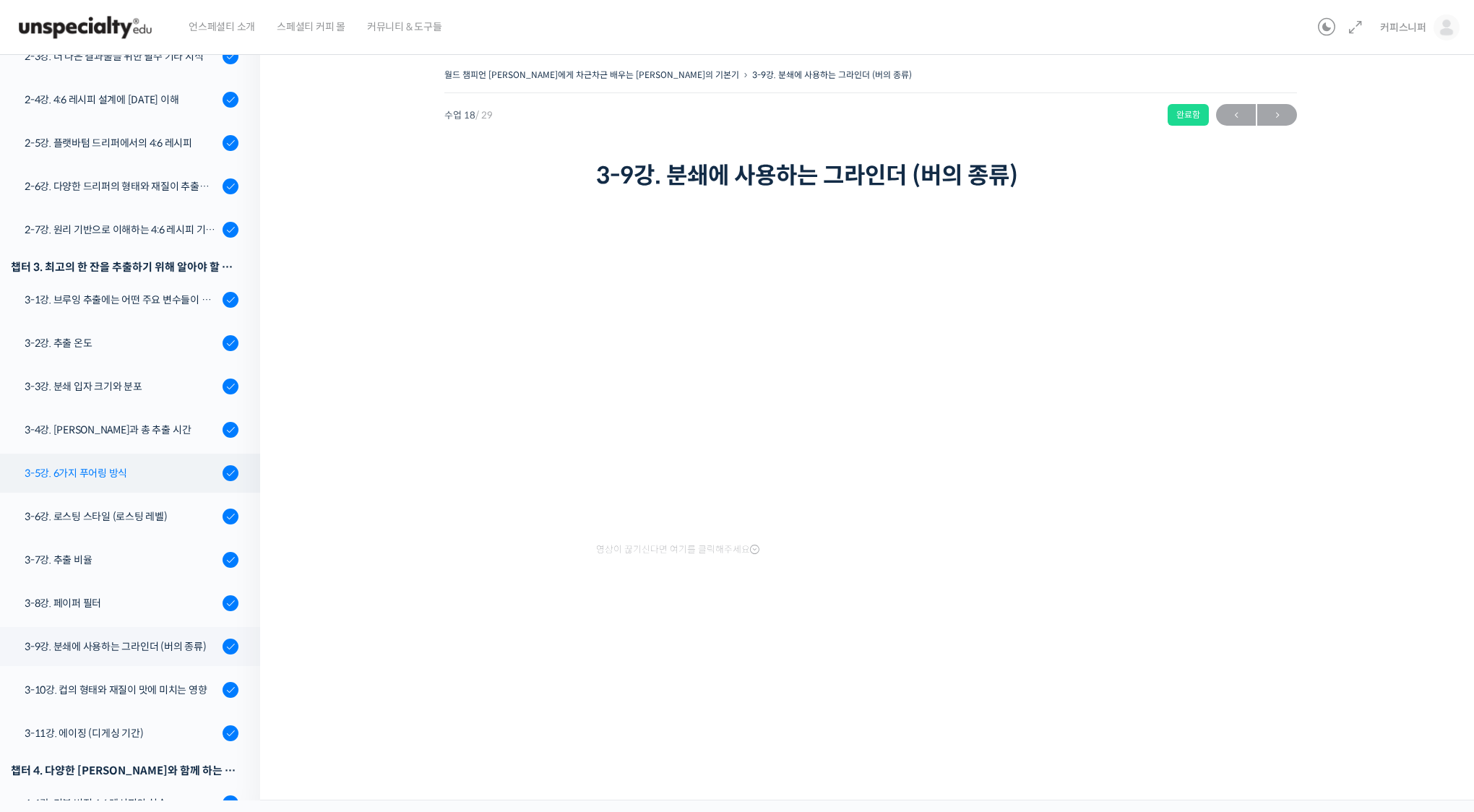
click at [84, 465] on div "3-5강. 6가지 푸어링 방식" at bounding box center [121, 473] width 194 height 16
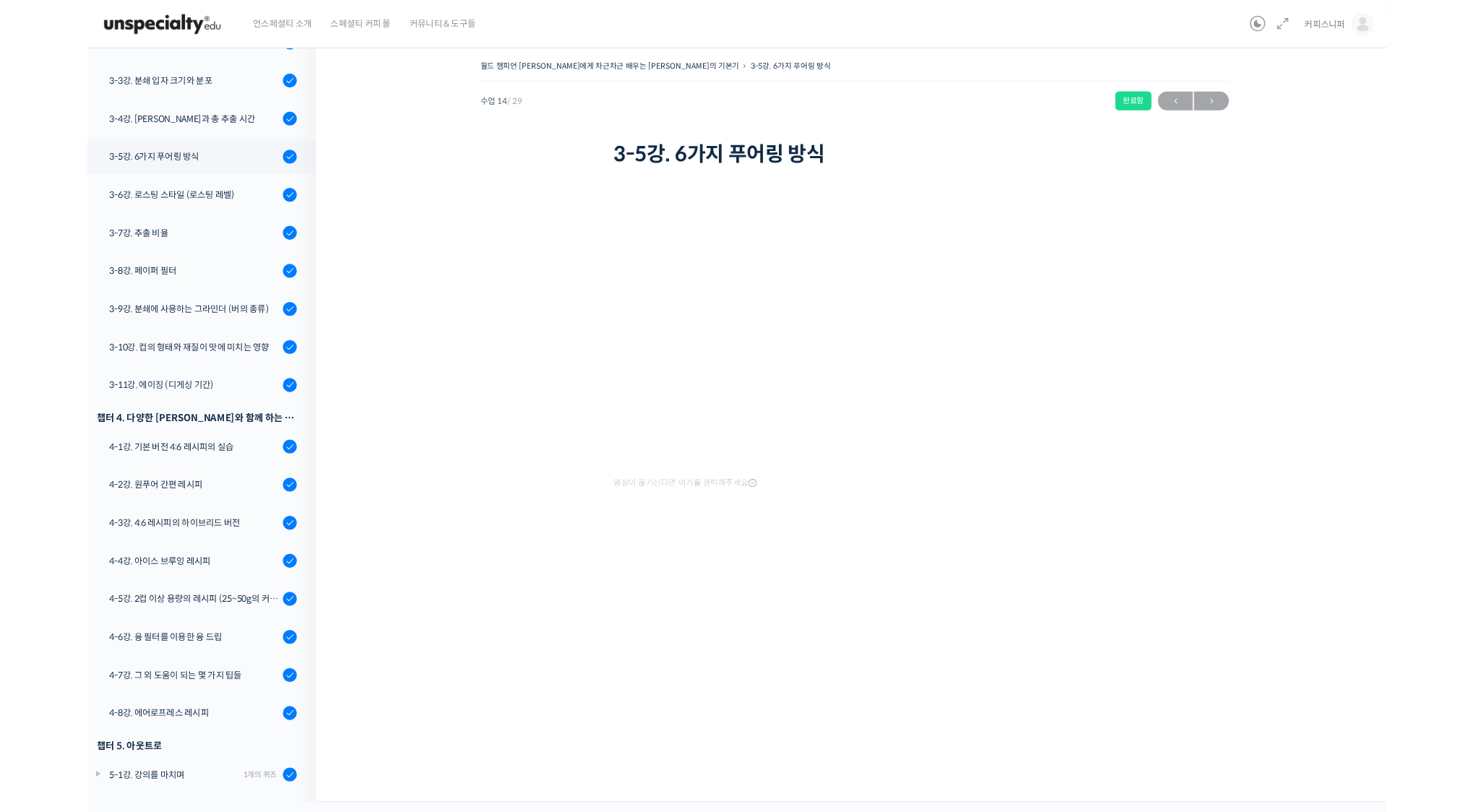
scroll to position [723, 0]
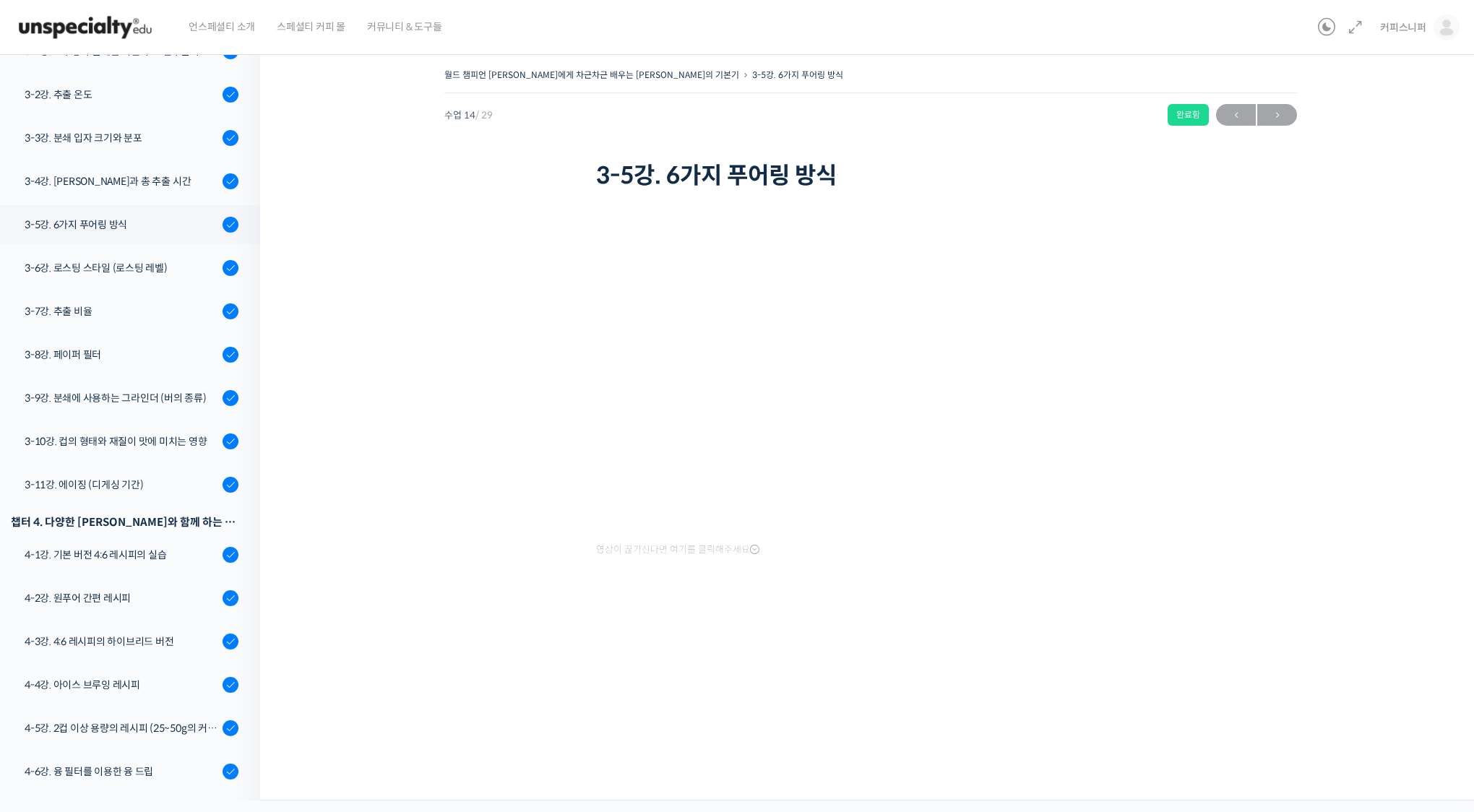
click at [83, 39] on img at bounding box center [84, 27] width 142 height 43
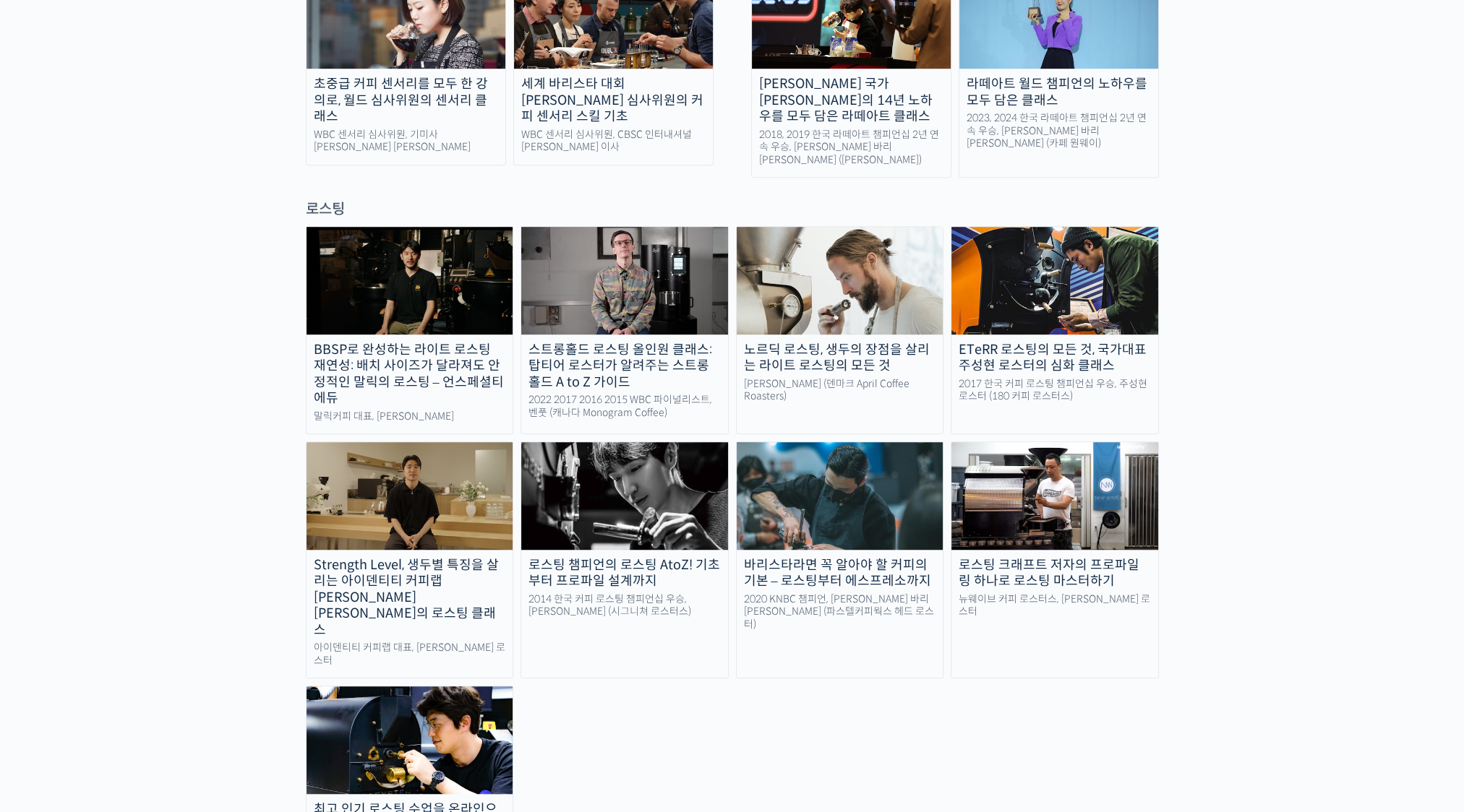
scroll to position [1156, 0]
